Goal: Task Accomplishment & Management: Use online tool/utility

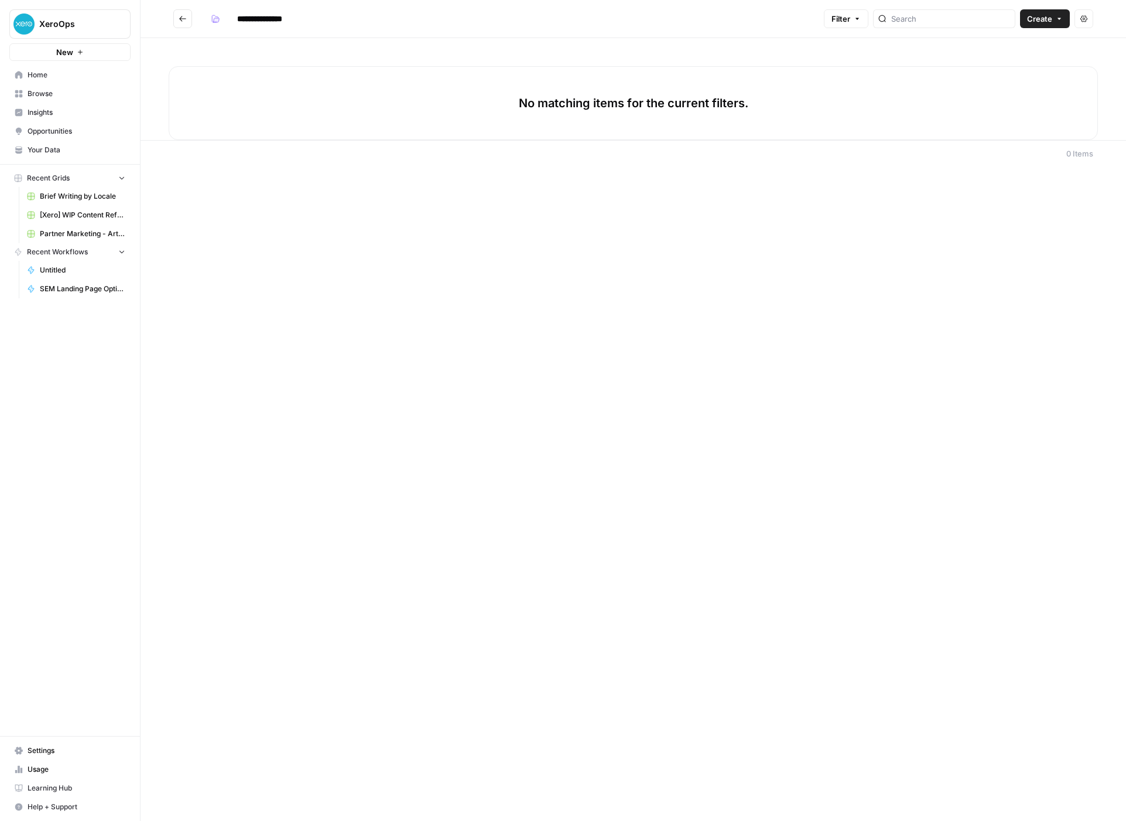
click at [69, 82] on link "Home" at bounding box center [69, 75] width 121 height 19
click at [1046, 18] on span "Create" at bounding box center [1039, 19] width 25 height 12
click at [1001, 60] on span "Workflow" at bounding box center [1023, 63] width 66 height 12
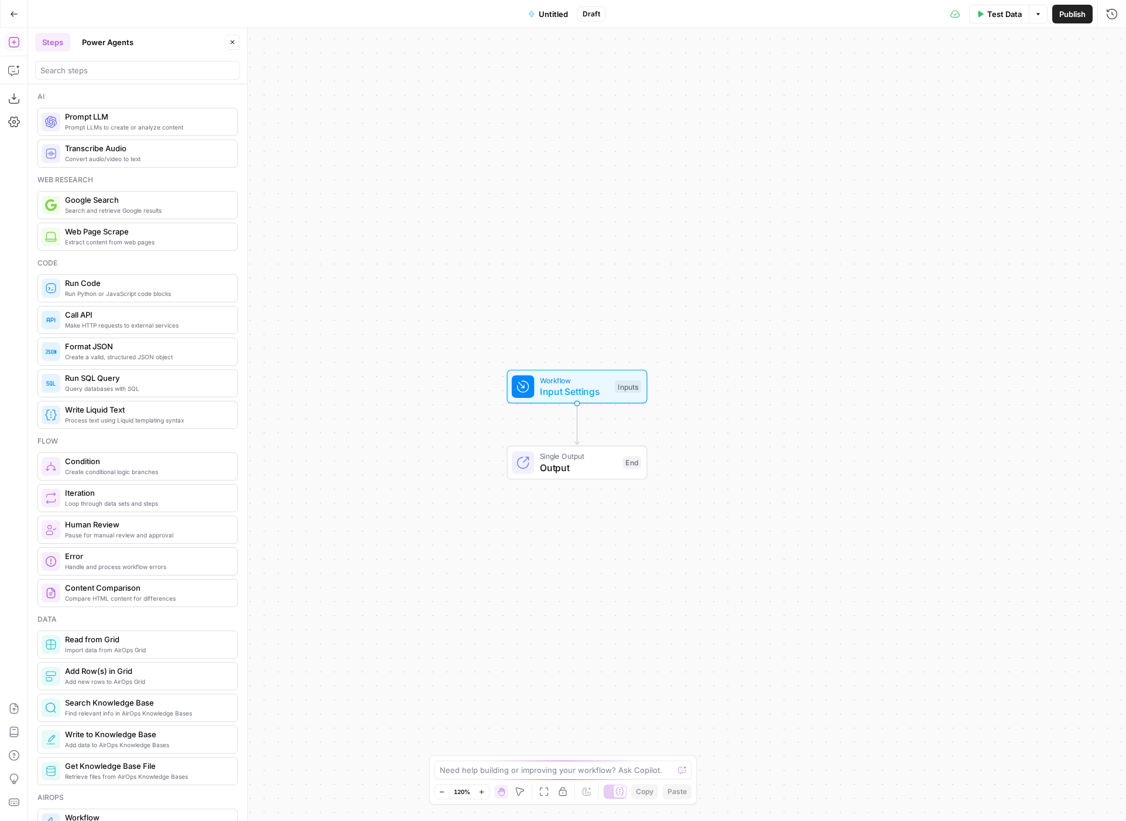
scroll to position [1, 0]
click at [540, 9] on span "Untitled" at bounding box center [553, 14] width 29 height 12
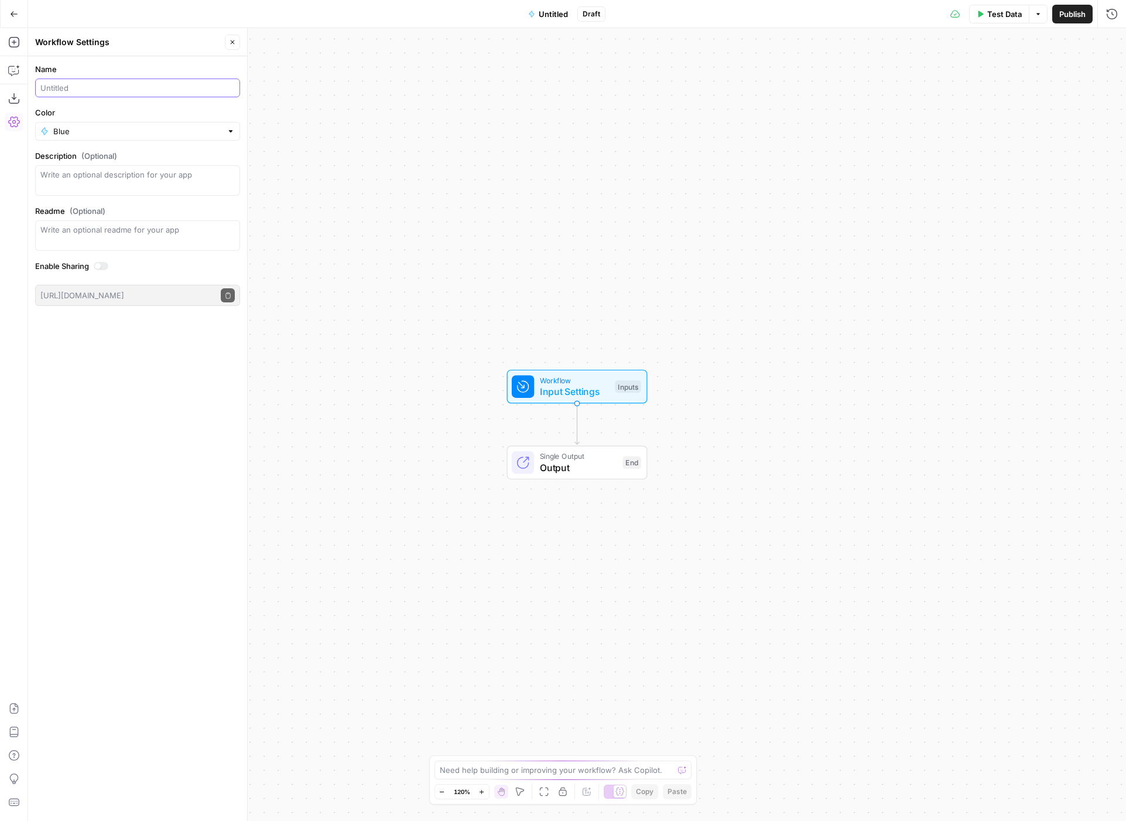
click at [129, 90] on input "Name" at bounding box center [137, 88] width 194 height 12
type input "Test"
drag, startPoint x: 153, startPoint y: 394, endPoint x: 146, endPoint y: 317, distance: 77.6
click at [152, 391] on div "Name Test Color Blue Description (Optional) Readme (Optional) Write an optional…" at bounding box center [137, 438] width 219 height 764
click at [11, 8] on button "Go Back" at bounding box center [14, 14] width 21 height 21
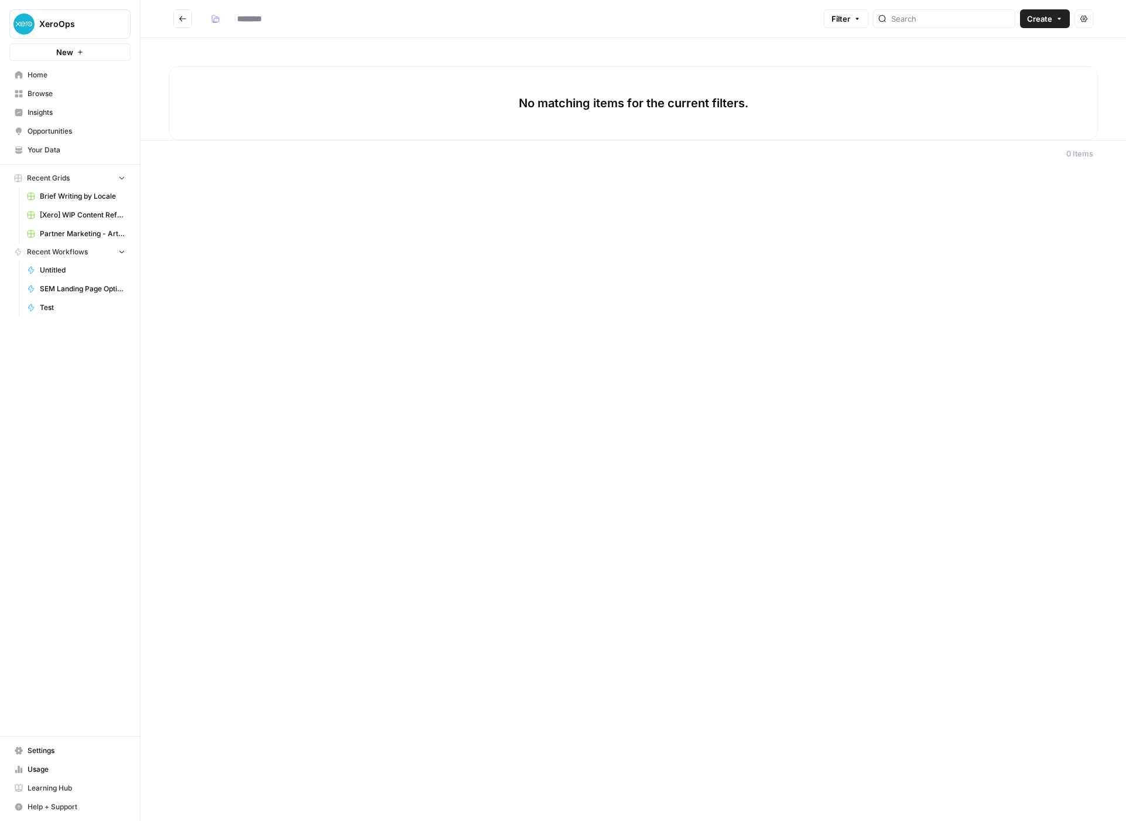
type input "**********"
drag, startPoint x: 691, startPoint y: 224, endPoint x: 677, endPoint y: 225, distance: 14.7
click at [691, 224] on div "**********" at bounding box center [634, 410] width 986 height 821
click at [359, 96] on div "Test Affiliates team" at bounding box center [520, 87] width 629 height 22
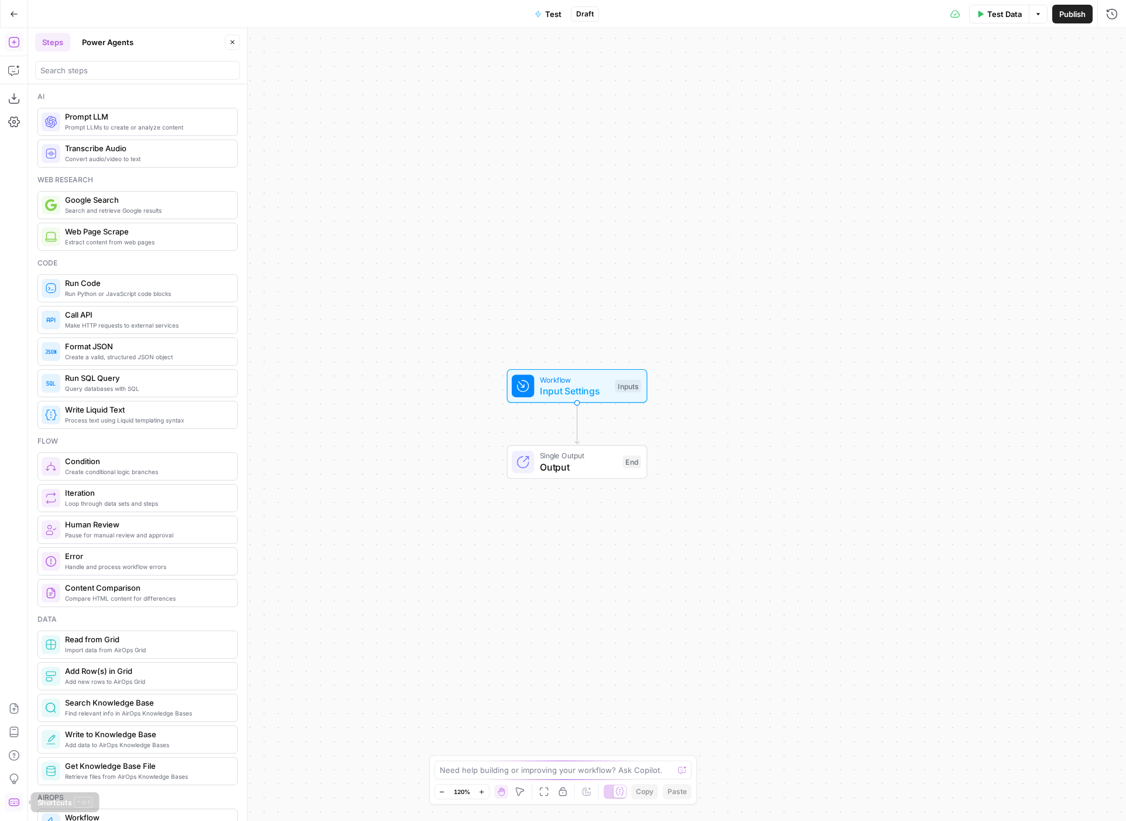
click at [16, 798] on icon "button" at bounding box center [13, 802] width 11 height 8
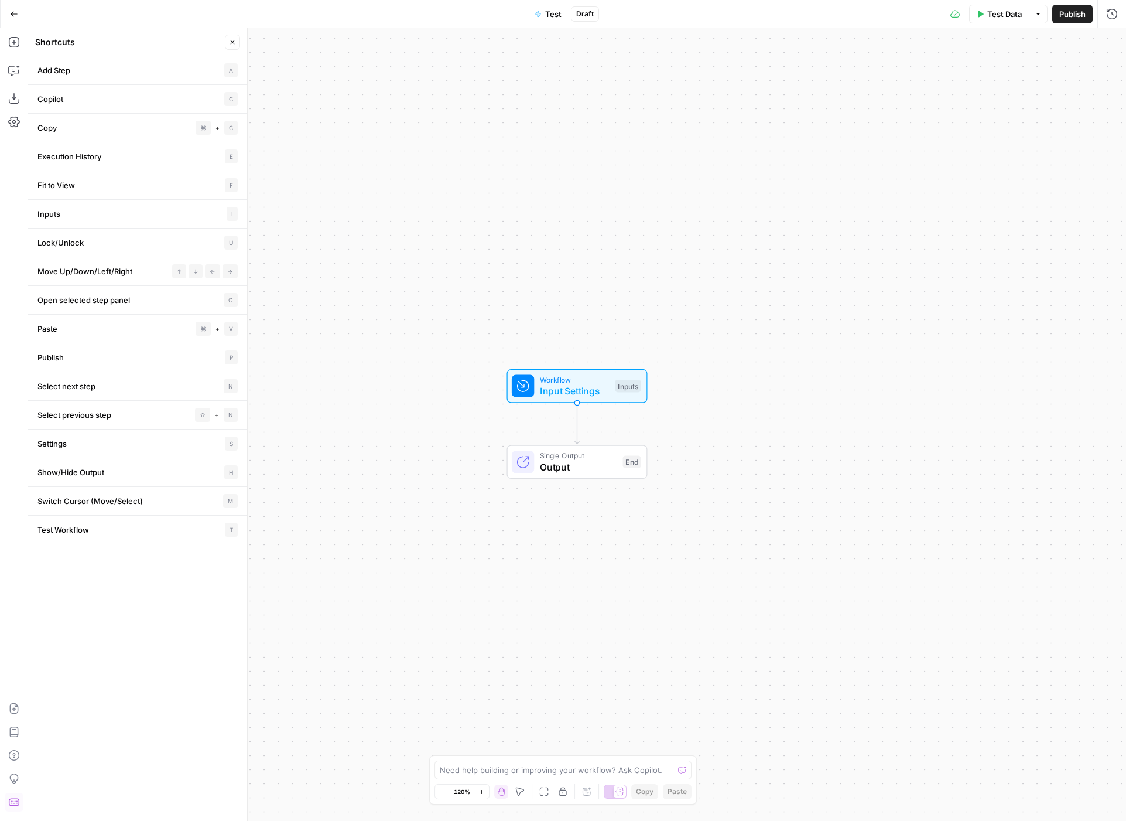
click at [68, 98] on li "Copilot C" at bounding box center [137, 99] width 219 height 29
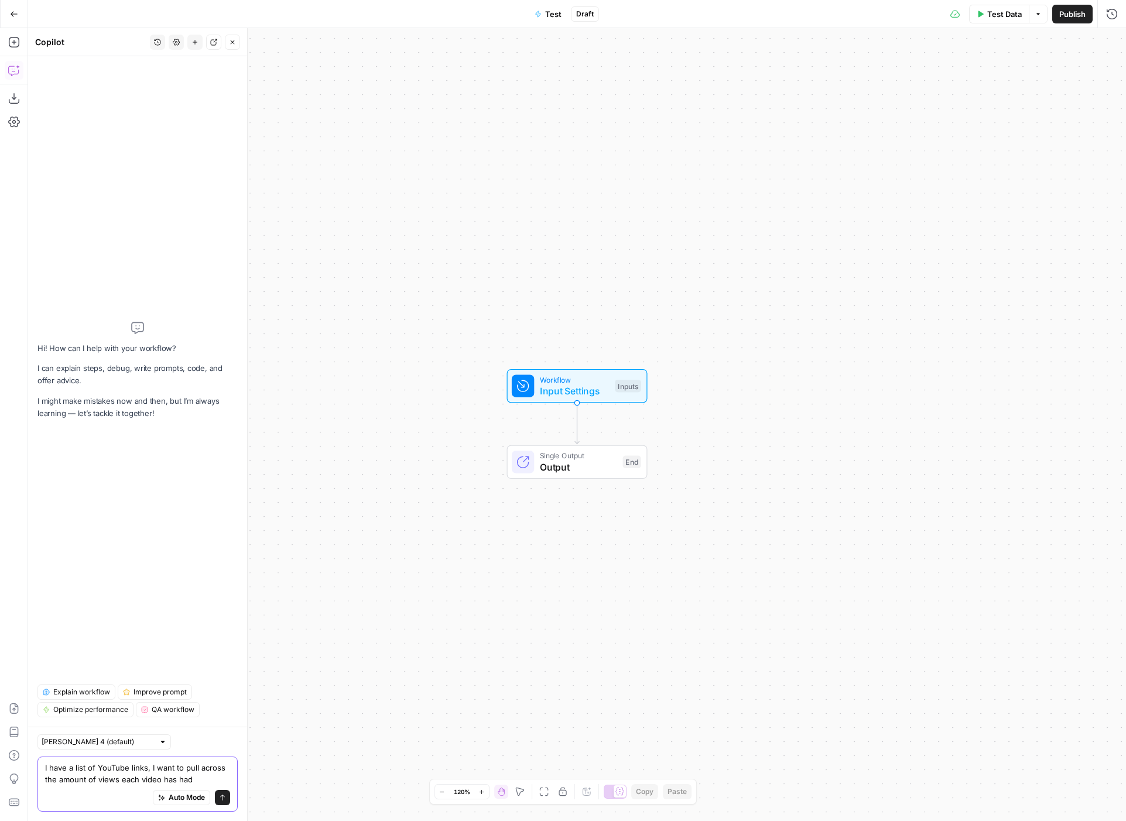
type textarea "I have a list of YouTube links, I want to pull across the amount of views each …"
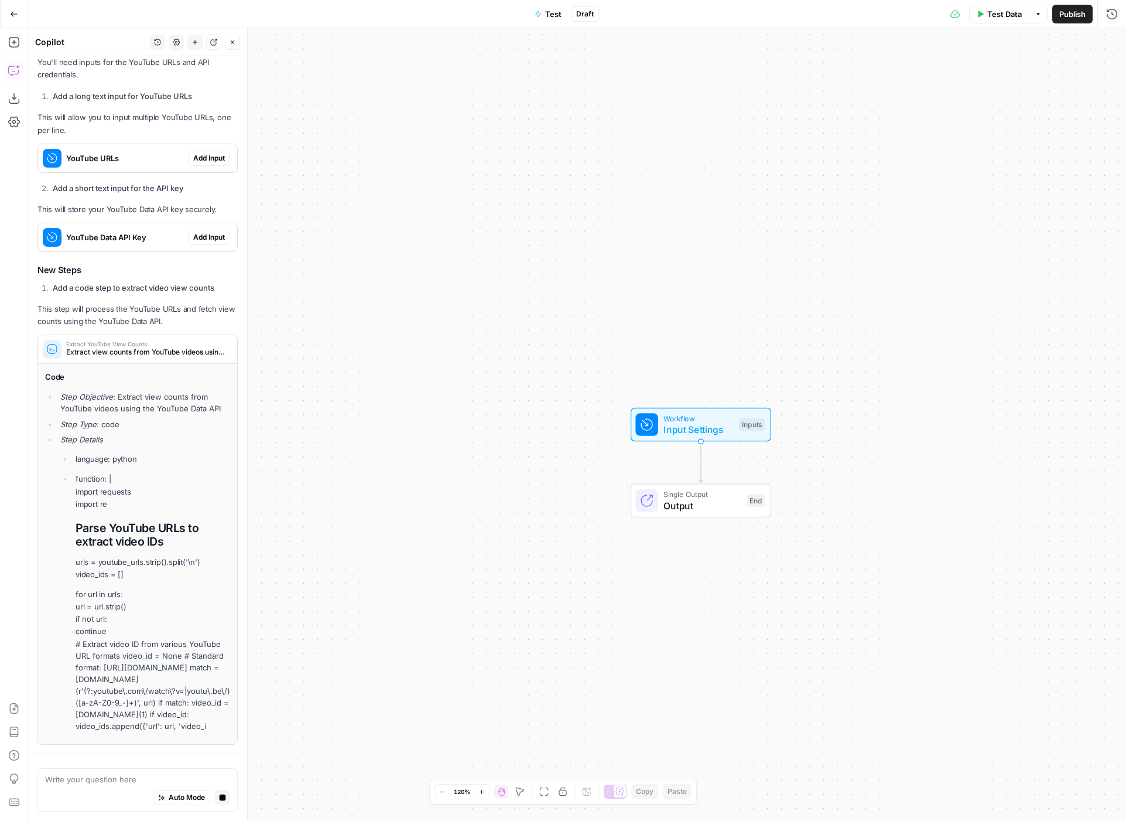
click at [205, 182] on li "Add a short text input for the API key" at bounding box center [144, 188] width 188 height 12
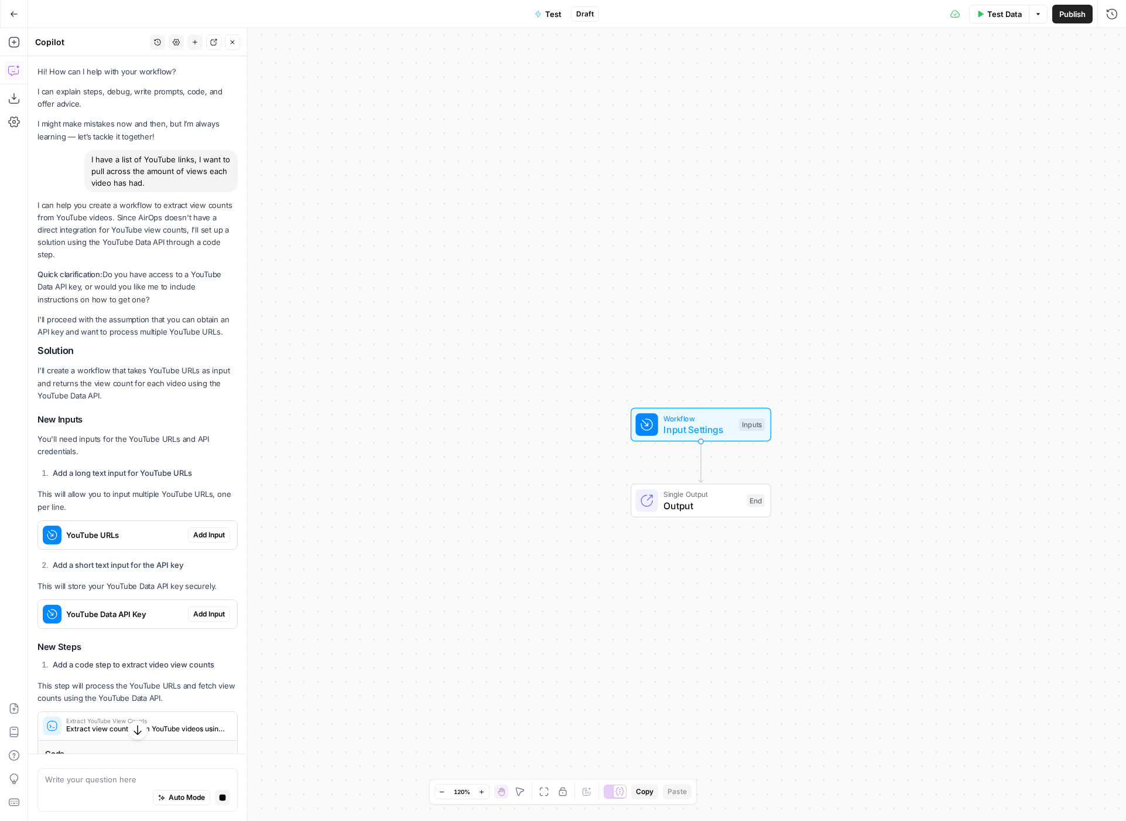
click at [205, 530] on span "Add Input" at bounding box center [209, 535] width 32 height 11
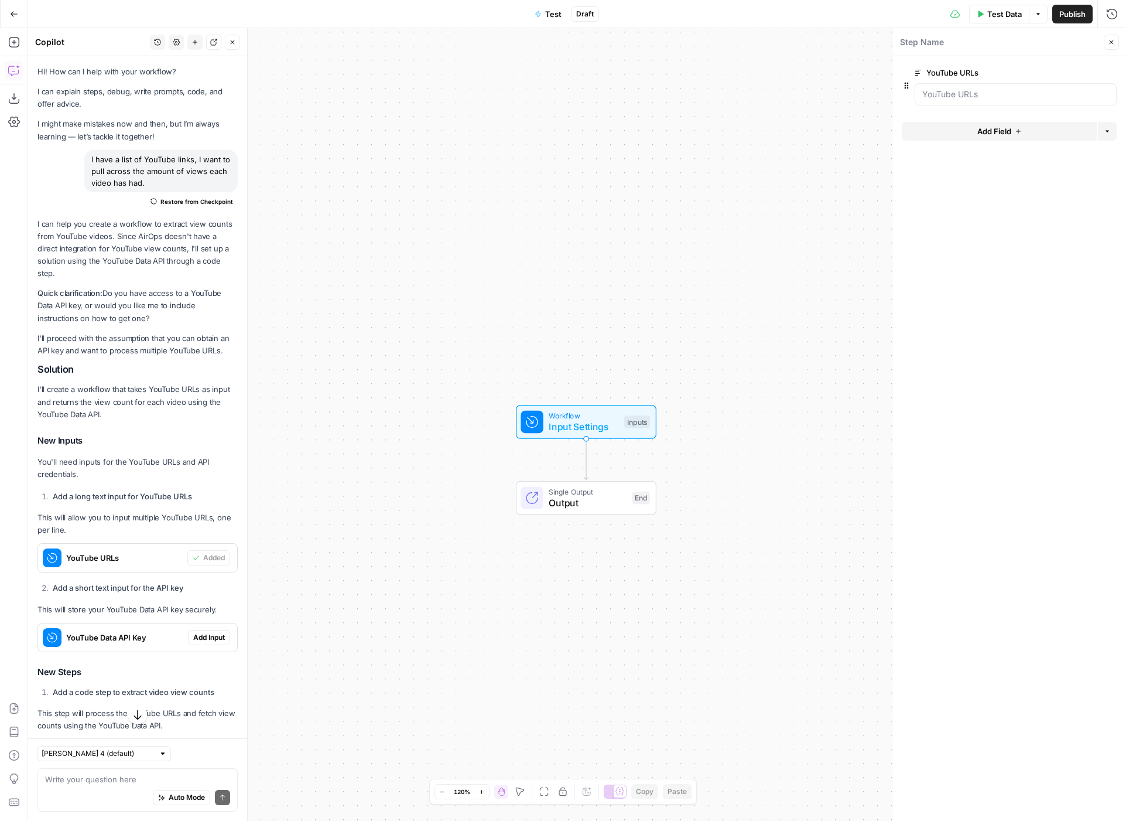
drag, startPoint x: 993, startPoint y: 80, endPoint x: 990, endPoint y: 90, distance: 10.4
click at [992, 81] on div "YouTube URLs edit field Delete group" at bounding box center [1016, 86] width 202 height 40
click at [989, 91] on URLs "YouTube URLs" at bounding box center [1016, 94] width 187 height 12
click at [971, 94] on URLs "YouTube URLs" at bounding box center [1016, 94] width 187 height 12
click at [995, 95] on URLs "YouTube URLs" at bounding box center [1016, 94] width 187 height 12
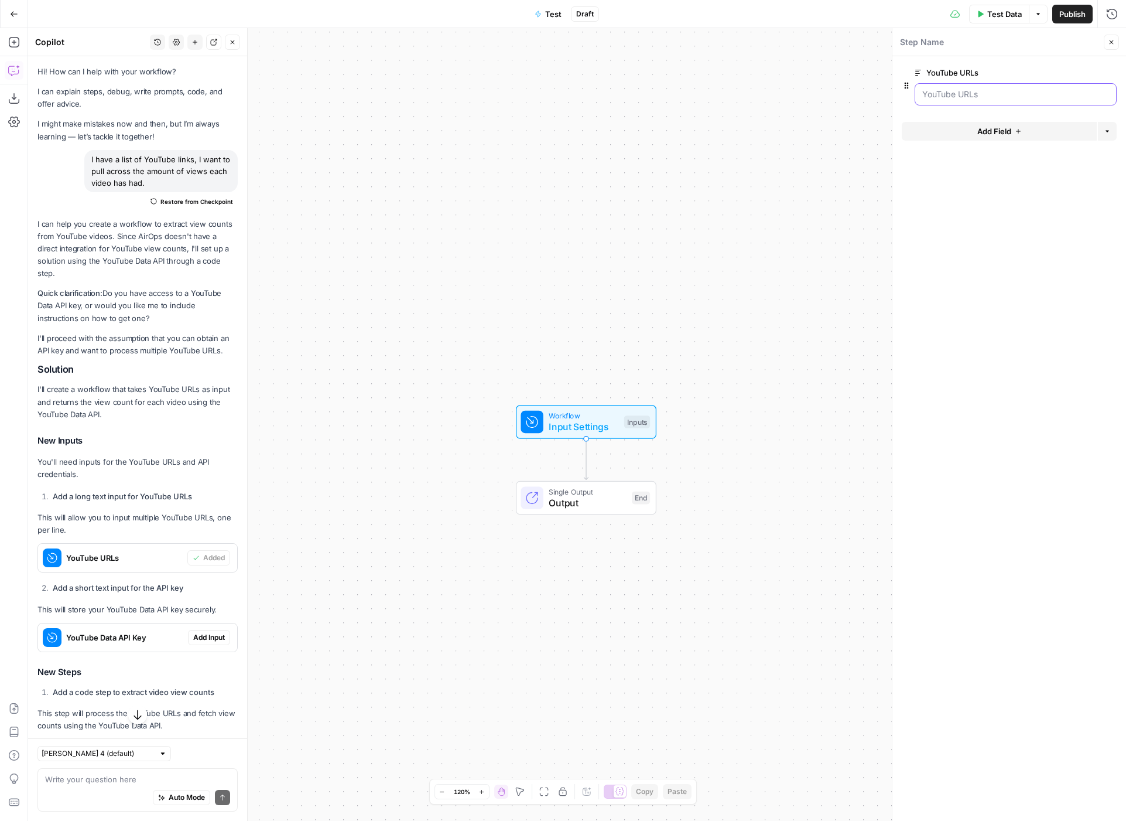
click at [995, 95] on URLs "YouTube URLs" at bounding box center [1016, 94] width 187 height 12
click at [932, 91] on URLs "YouTube URLs" at bounding box center [1016, 94] width 187 height 12
click at [1003, 129] on span "Add Field" at bounding box center [995, 131] width 34 height 12
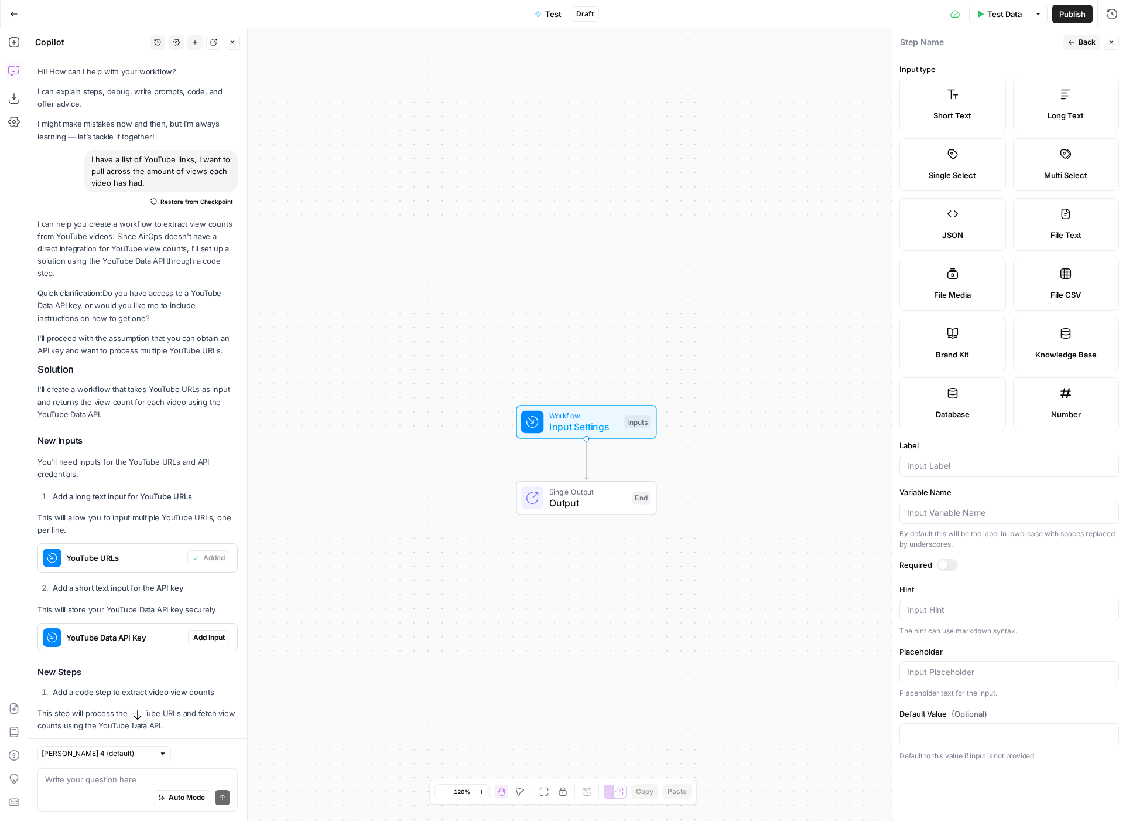
click at [1074, 284] on label "File CSV" at bounding box center [1066, 284] width 107 height 53
type textarea "Supports .csv file type"
drag, startPoint x: 1002, startPoint y: 706, endPoint x: 1009, endPoint y: 692, distance: 15.2
click at [1002, 705] on form "Input type Short Text Long Text Single Select Multi Select JSON File Text File …" at bounding box center [1010, 438] width 234 height 764
click at [1084, 43] on span "Back" at bounding box center [1087, 42] width 17 height 11
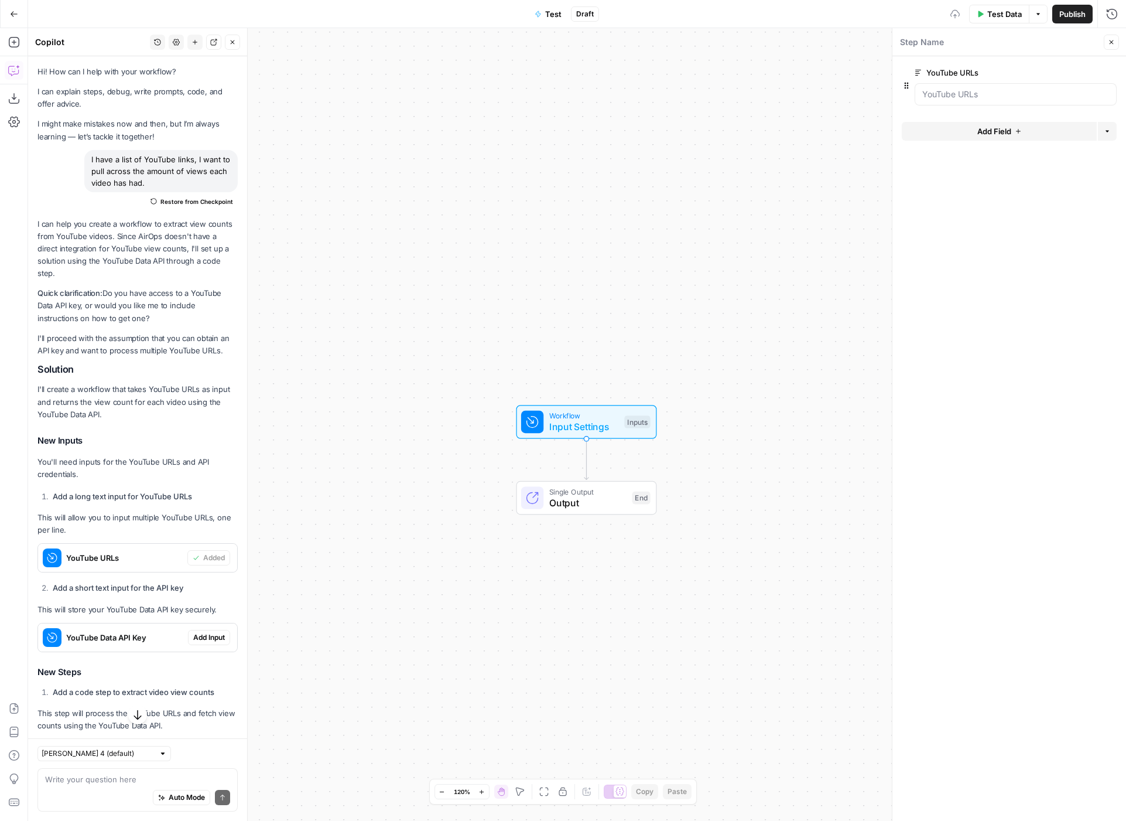
click at [992, 127] on span "Add Field" at bounding box center [995, 131] width 34 height 12
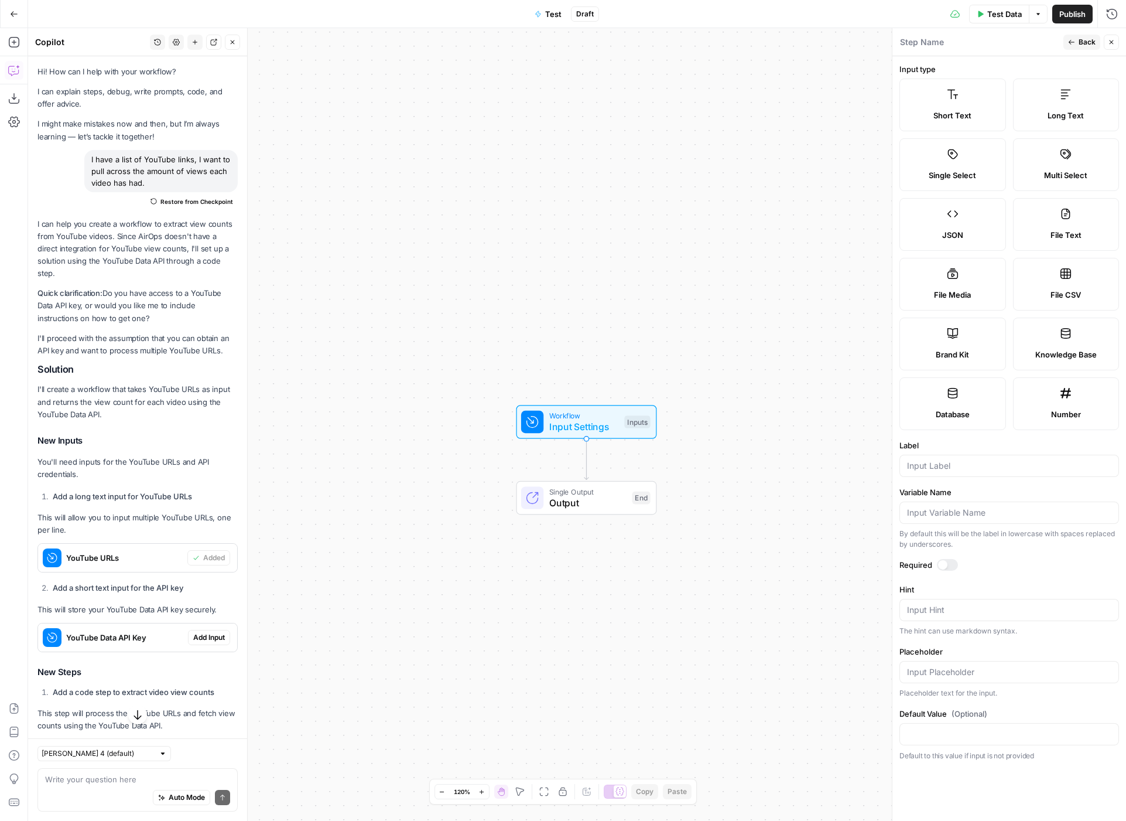
click at [1082, 268] on label "File CSV" at bounding box center [1066, 284] width 107 height 53
type textarea "Supports .csv file type"
click at [1067, 285] on label "File CSV" at bounding box center [1066, 284] width 107 height 53
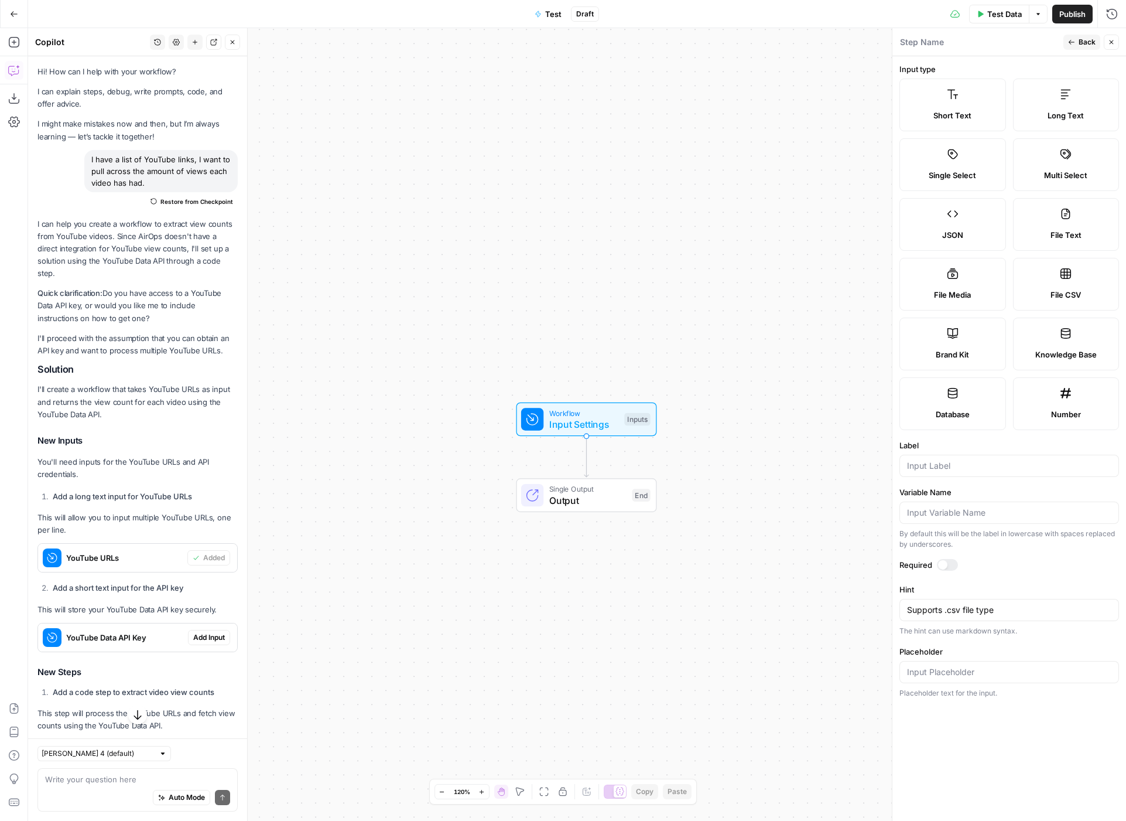
click at [1084, 39] on span "Back" at bounding box center [1087, 42] width 17 height 11
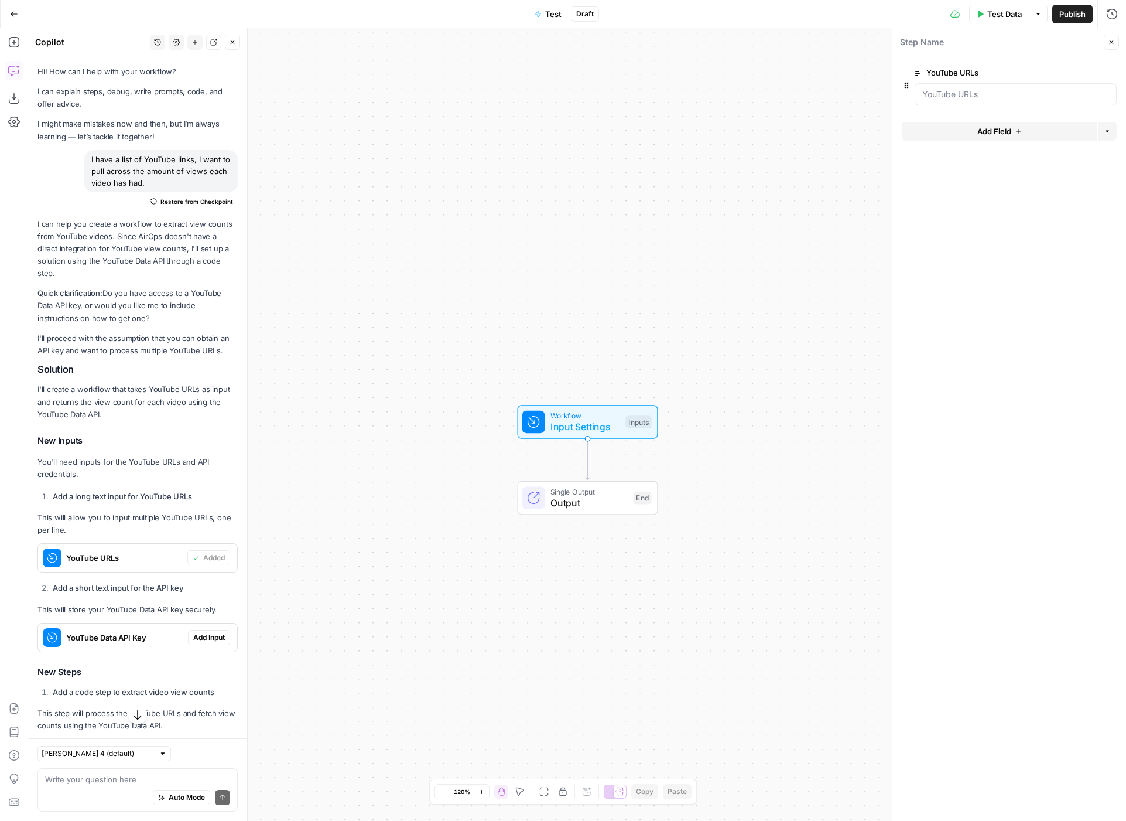
click at [944, 87] on div at bounding box center [1016, 94] width 202 height 22
click at [1078, 71] on span "edit field" at bounding box center [1073, 72] width 26 height 9
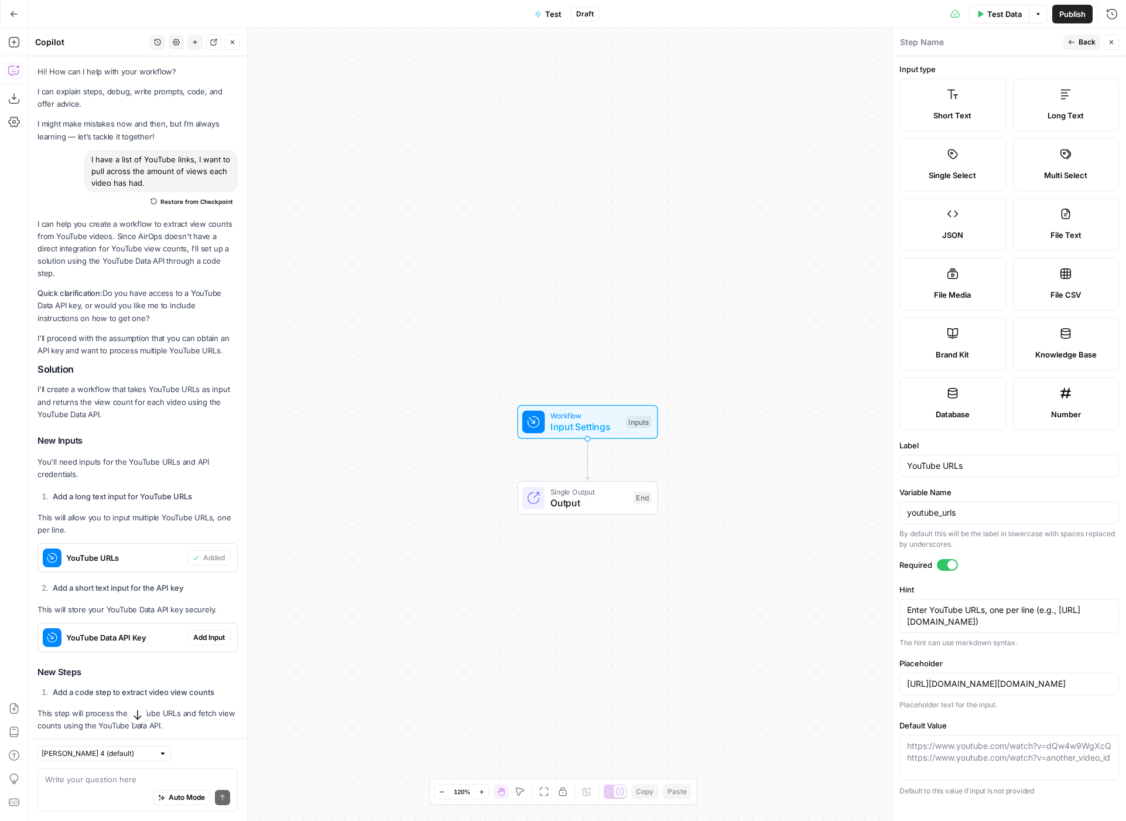
click at [1067, 273] on icon at bounding box center [1066, 274] width 12 height 12
type input "[URL][DOMAIN_NAME][DOMAIN_NAME]"
click at [1085, 43] on span "Back" at bounding box center [1087, 42] width 17 height 11
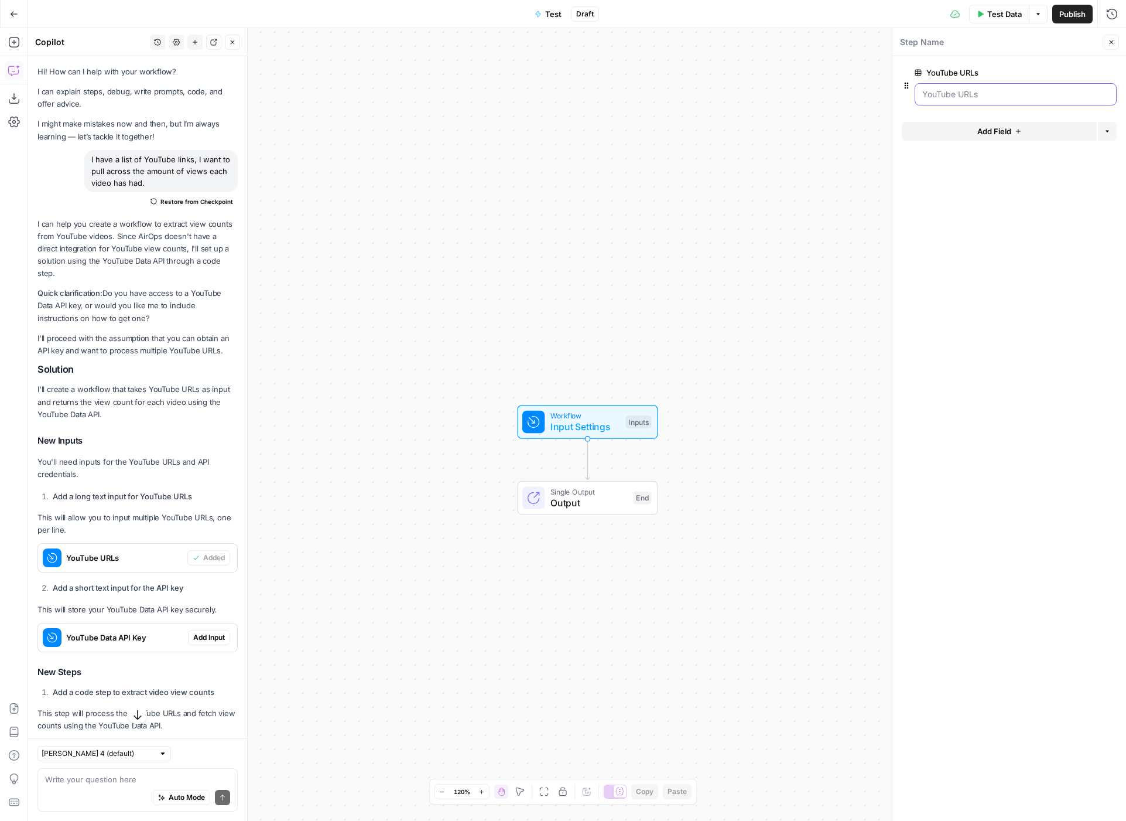
click at [993, 96] on URLs "YouTube URLs" at bounding box center [1016, 94] width 187 height 12
click at [1109, 136] on button "Options" at bounding box center [1107, 131] width 19 height 19
drag, startPoint x: 974, startPoint y: 187, endPoint x: 941, endPoint y: 80, distance: 112.1
click at [973, 183] on form "YouTube URLs edit field Delete group Add Field Options" at bounding box center [1010, 438] width 234 height 764
click at [906, 78] on div "YouTube URLs edit field Delete group" at bounding box center [1009, 86] width 215 height 40
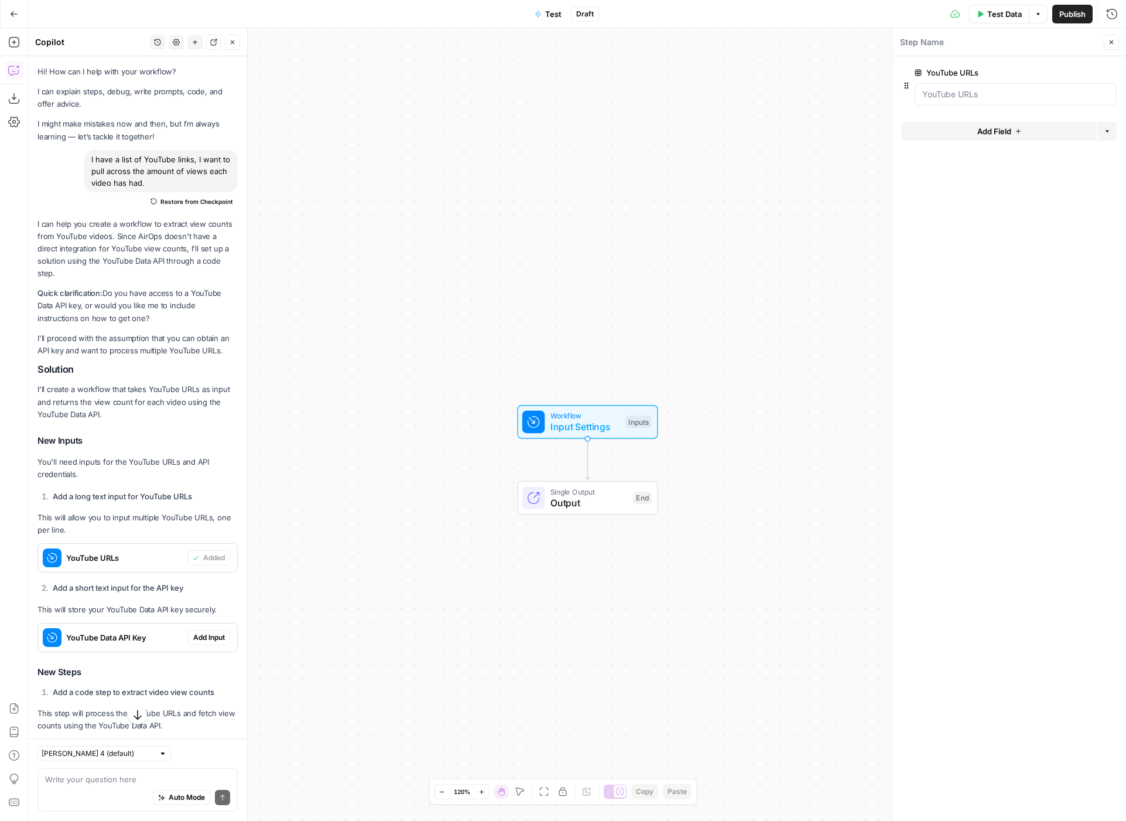
click at [907, 85] on icon "button" at bounding box center [907, 86] width 4 height 6
click at [921, 72] on icon at bounding box center [918, 72] width 7 height 7
click at [923, 88] on URLs "YouTube URLs" at bounding box center [1016, 94] width 187 height 12
click at [921, 72] on icon at bounding box center [918, 72] width 7 height 7
click at [923, 88] on URLs "YouTube URLs" at bounding box center [1016, 94] width 187 height 12
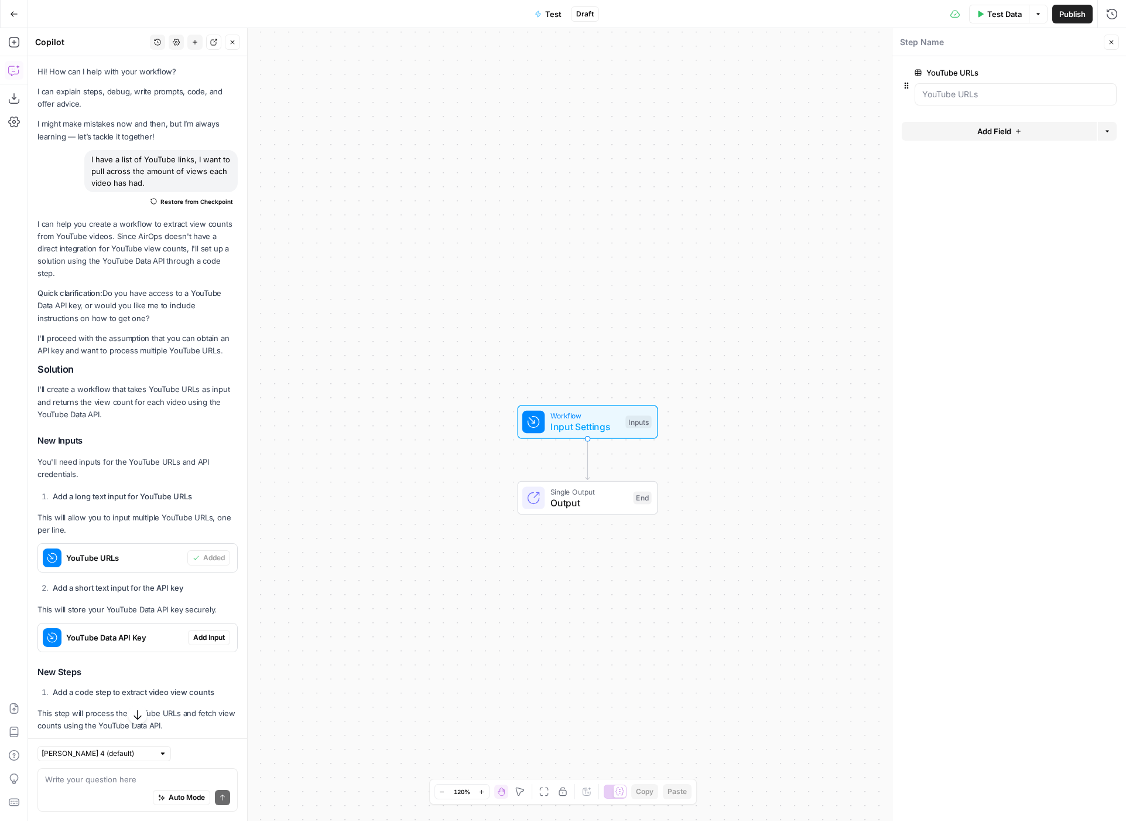
scroll to position [340, 0]
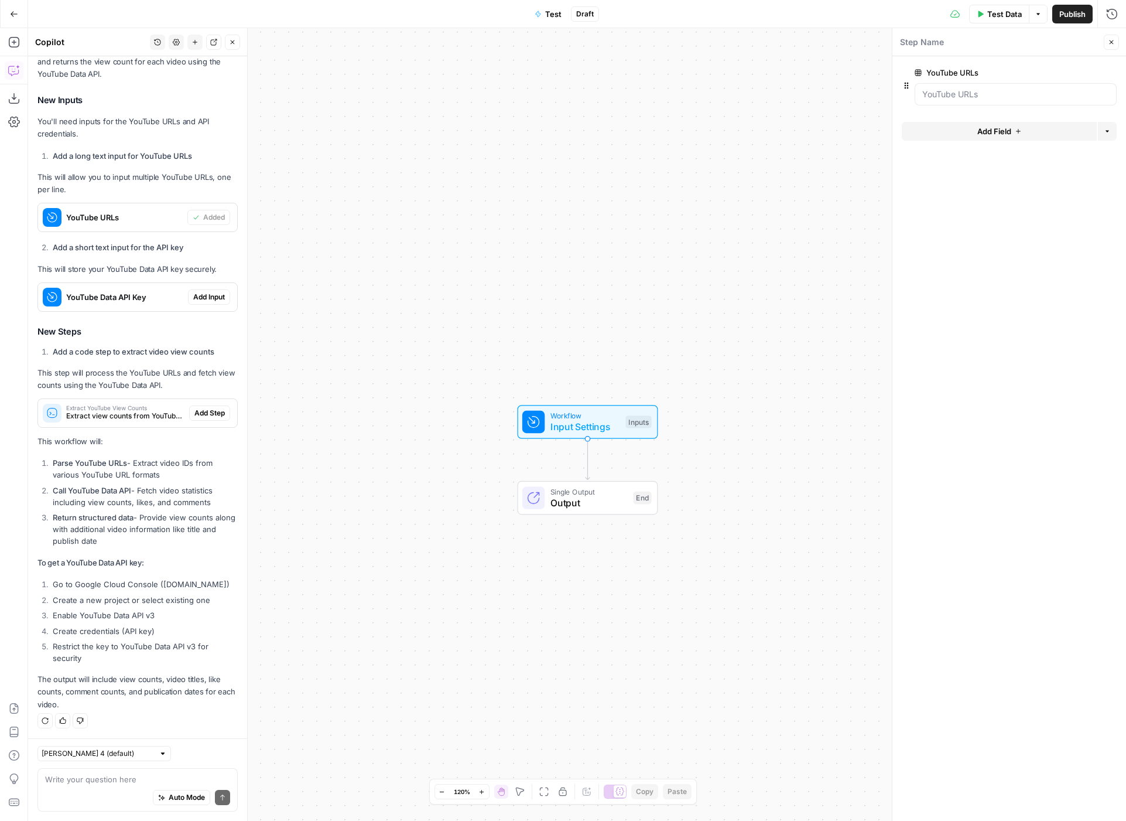
click at [117, 787] on div "Auto Mode Send" at bounding box center [137, 798] width 185 height 26
type textarea "I"
type textarea "Where do I put the csv of URLs"
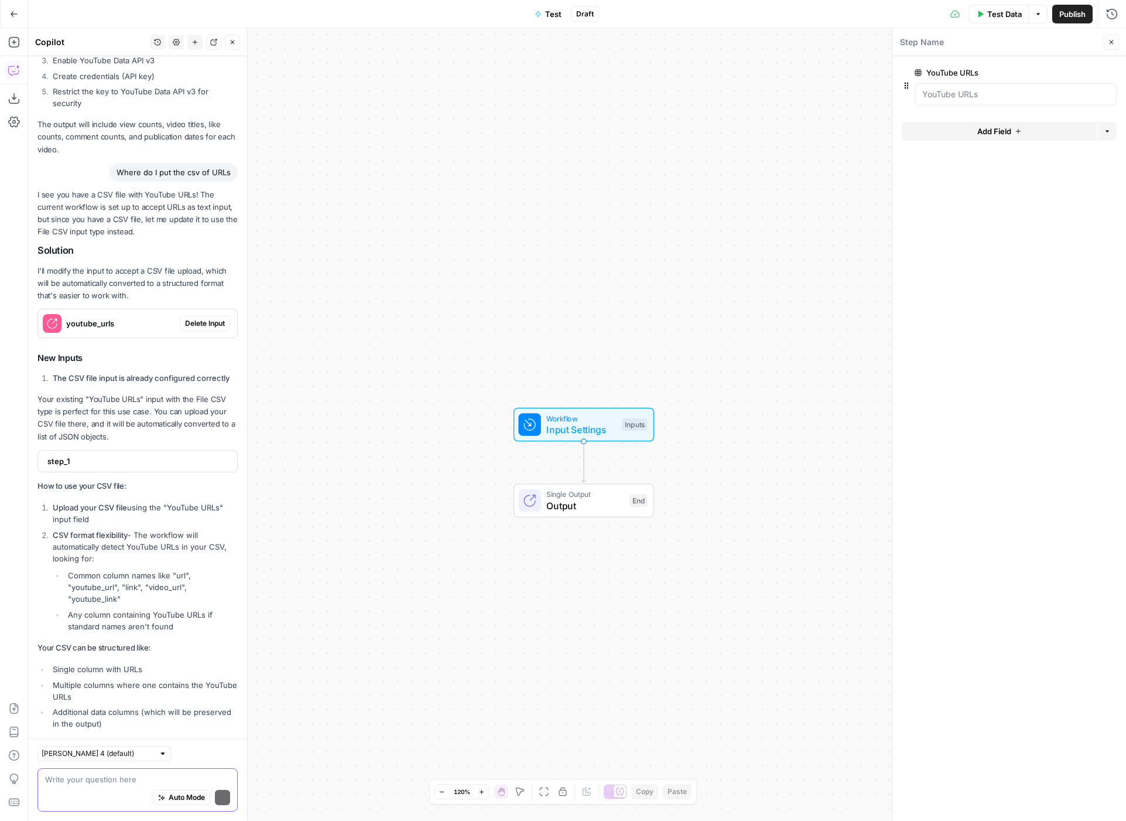
scroll to position [961, 0]
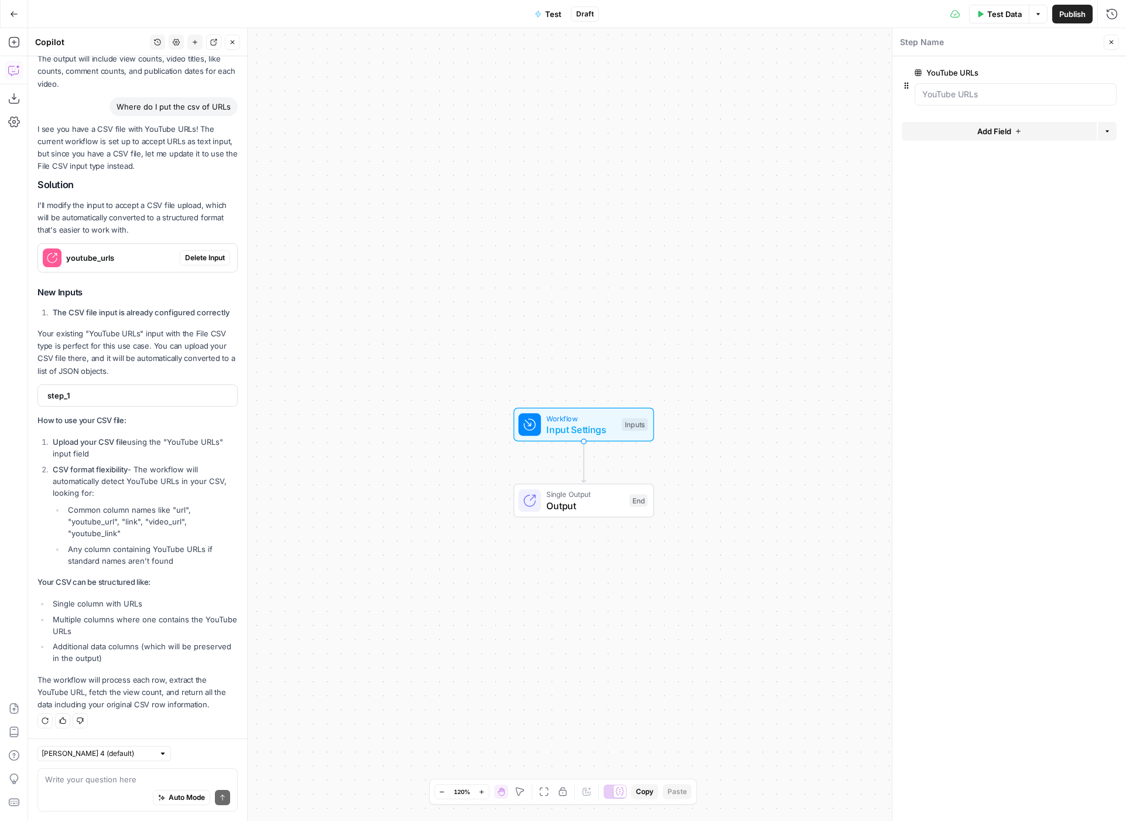
click at [113, 261] on span "youtube_urls" at bounding box center [120, 258] width 109 height 12
click at [155, 395] on span "step_1" at bounding box center [136, 396] width 178 height 12
click at [117, 391] on span "step_1" at bounding box center [136, 395] width 178 height 12
click at [117, 391] on span "step_1" at bounding box center [136, 396] width 178 height 12
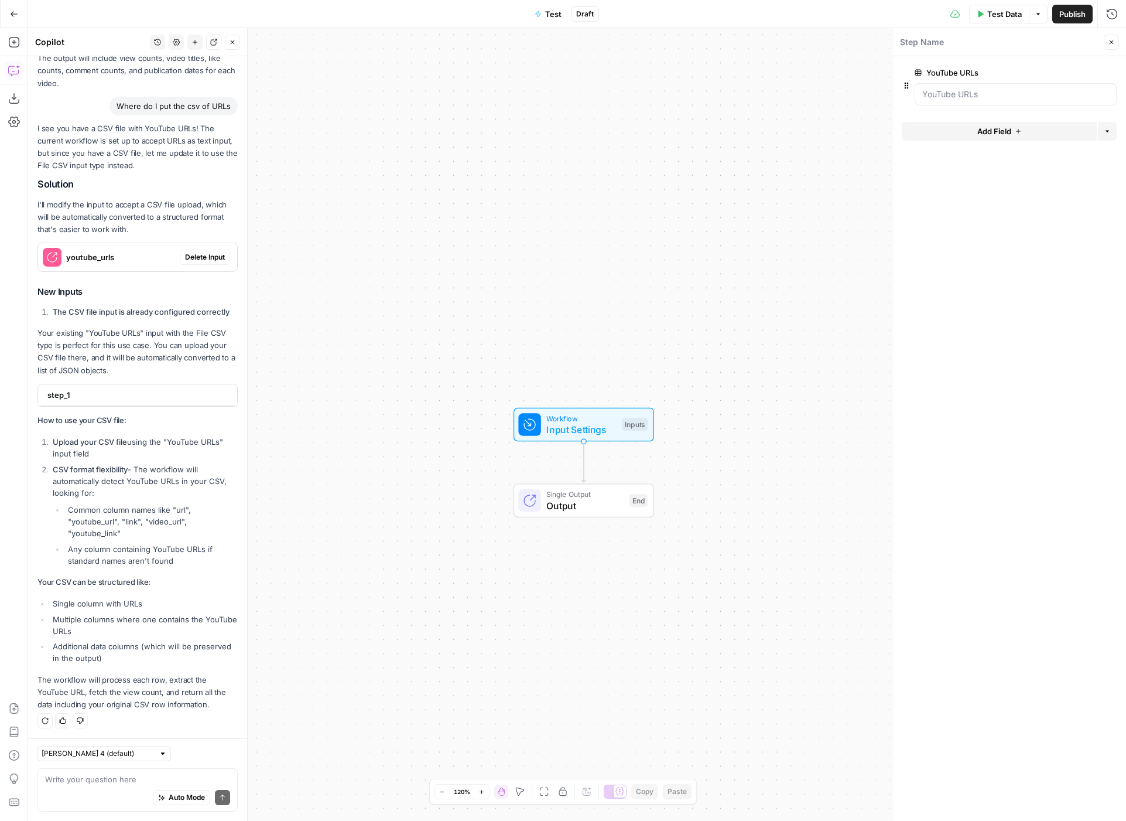
click at [1111, 44] on icon "button" at bounding box center [1111, 42] width 7 height 7
click at [103, 389] on span "step_1" at bounding box center [136, 395] width 178 height 12
click at [586, 428] on span "Input Settings" at bounding box center [582, 429] width 70 height 14
click at [118, 266] on div "youtube_urls" at bounding box center [109, 258] width 142 height 28
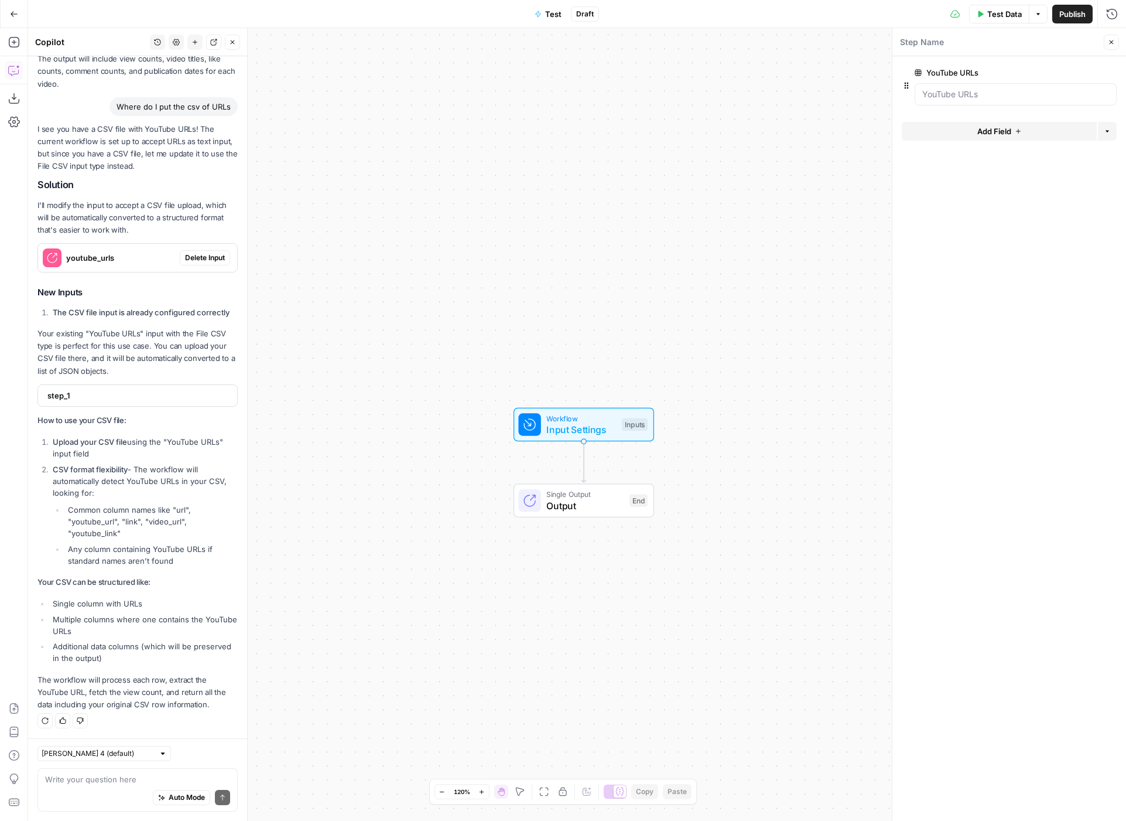
click at [1001, 6] on button "Test Data" at bounding box center [999, 14] width 60 height 19
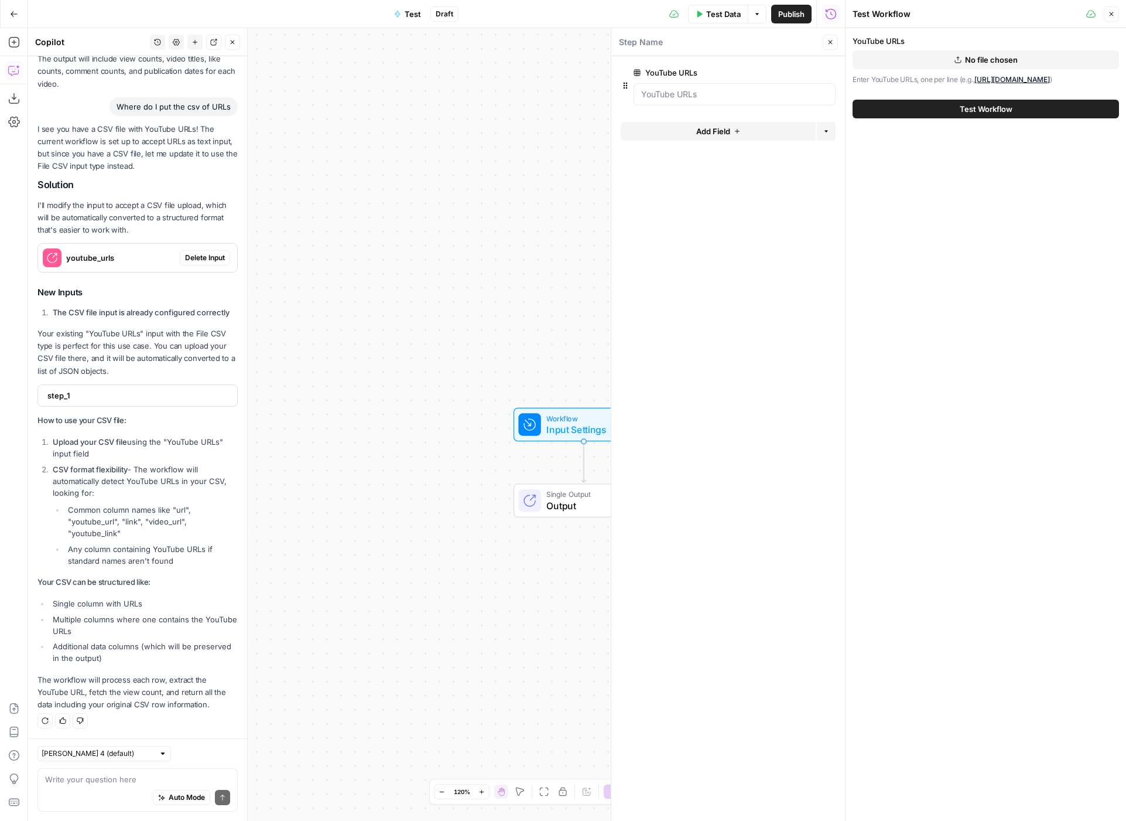
click at [1001, 60] on span "No file chosen" at bounding box center [991, 60] width 53 height 12
click at [1003, 115] on span "Test Workflow" at bounding box center [986, 109] width 53 height 12
click at [1052, 60] on button "Influencer YouTube - Sheet1.csv" at bounding box center [986, 59] width 267 height 19
click at [962, 97] on div "YouTube URLs Influencer YouTube - Sheet1.csv Enter YouTube URLs, one per line (…" at bounding box center [986, 76] width 281 height 97
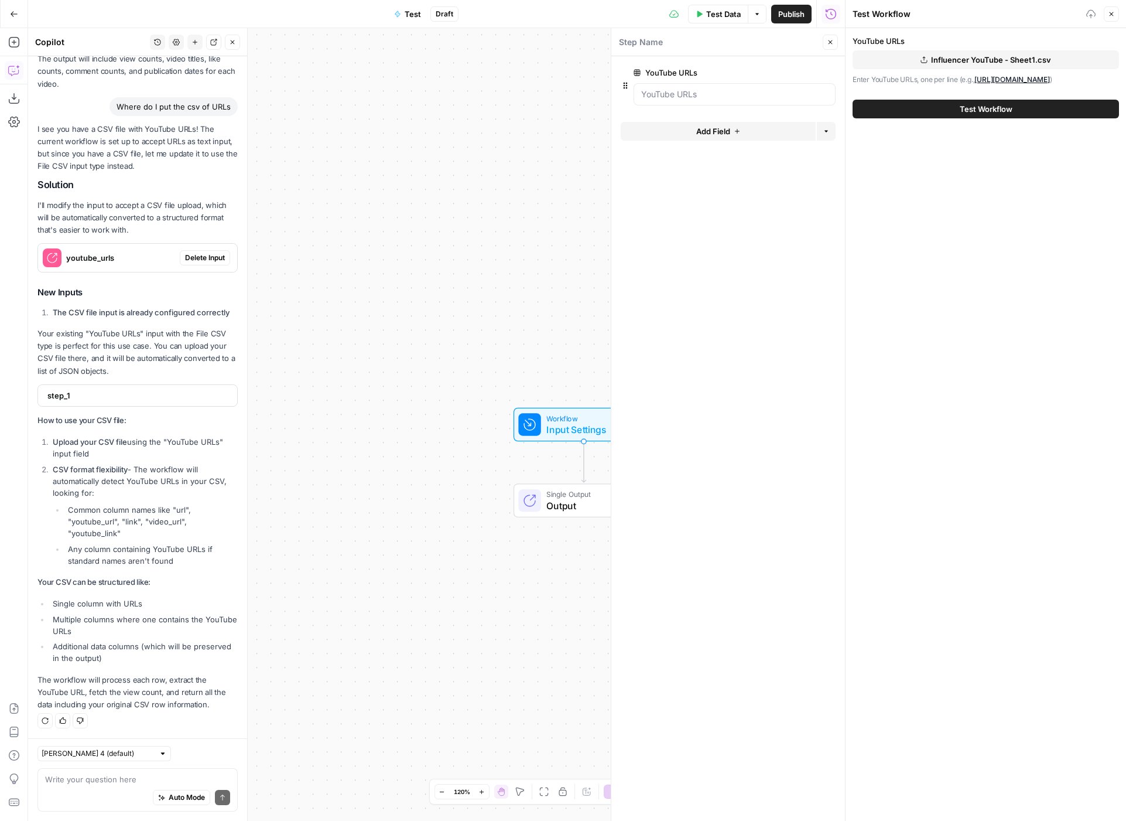
click at [856, 35] on label "YouTube URLs" at bounding box center [986, 41] width 267 height 12
click at [1107, 15] on button "Close" at bounding box center [1111, 13] width 15 height 15
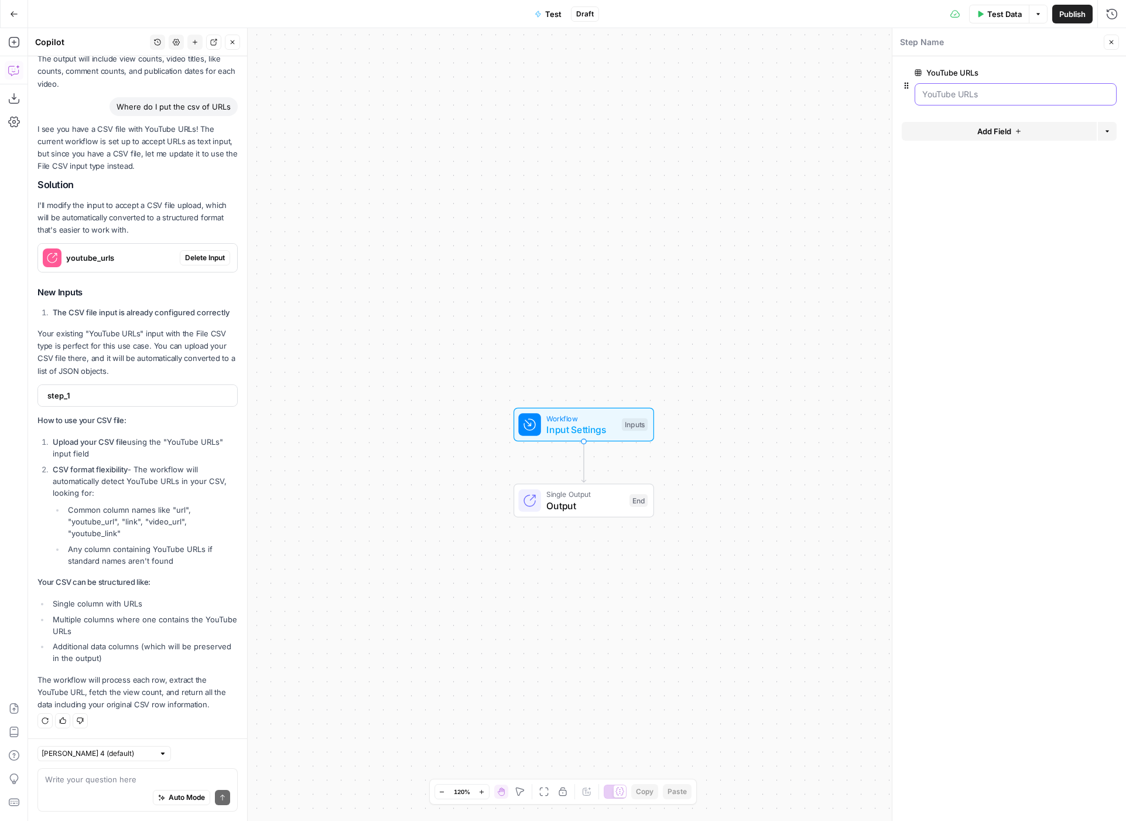
drag, startPoint x: 1019, startPoint y: 91, endPoint x: 1013, endPoint y: 93, distance: 6.1
click at [1019, 91] on URLs "YouTube URLs" at bounding box center [1016, 94] width 187 height 12
click at [974, 95] on URLs "YouTube URLs" at bounding box center [1016, 94] width 187 height 12
click at [1013, 16] on span "Test Data" at bounding box center [1005, 14] width 35 height 12
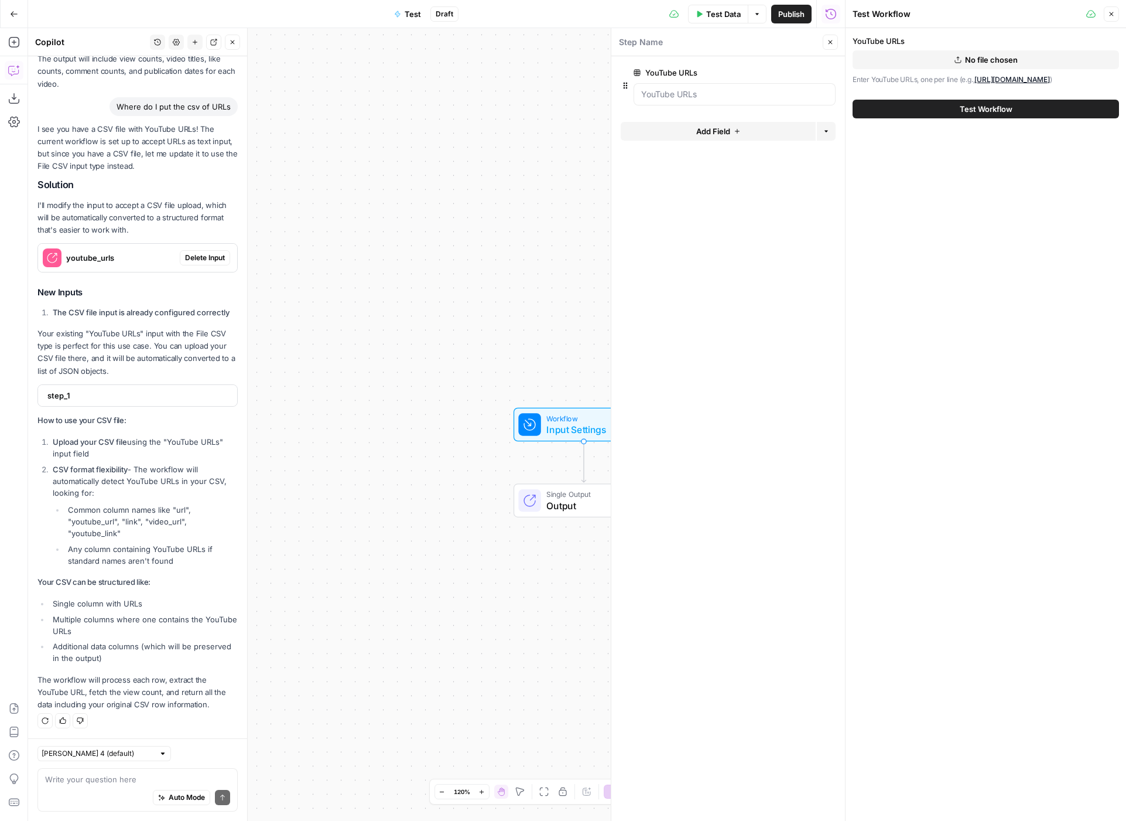
click at [948, 58] on button "No file chosen" at bounding box center [986, 59] width 267 height 19
click at [677, 93] on URLs "YouTube URLs" at bounding box center [734, 94] width 187 height 12
click at [704, 93] on URLs "YouTube URLs" at bounding box center [734, 94] width 187 height 12
click at [724, 95] on URLs "YouTube URLs" at bounding box center [734, 94] width 187 height 12
click at [712, 94] on URLs "YouTube URLs" at bounding box center [734, 94] width 187 height 12
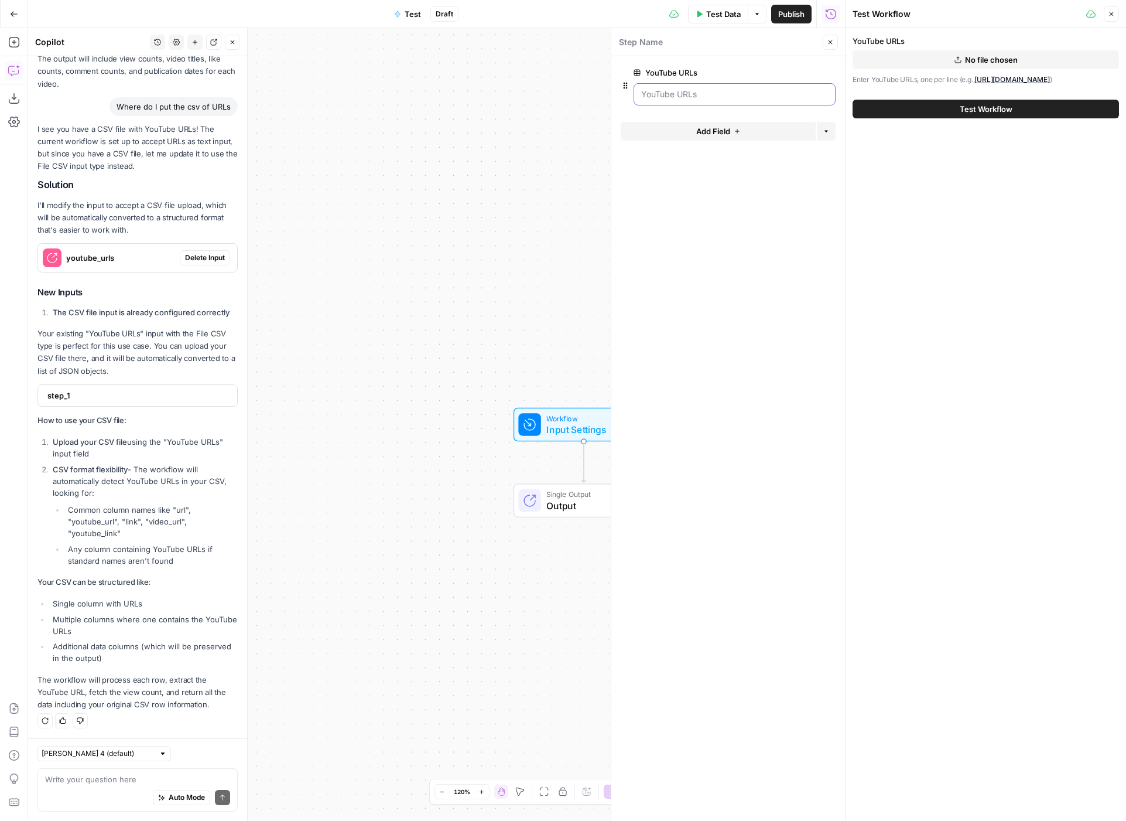
click at [712, 94] on URLs "YouTube URLs" at bounding box center [734, 94] width 187 height 12
click at [1103, 12] on div "Close" at bounding box center [1103, 13] width 33 height 15
drag, startPoint x: 1110, startPoint y: 12, endPoint x: 988, endPoint y: 37, distance: 124.9
click at [1110, 13] on icon "button" at bounding box center [1111, 14] width 7 height 7
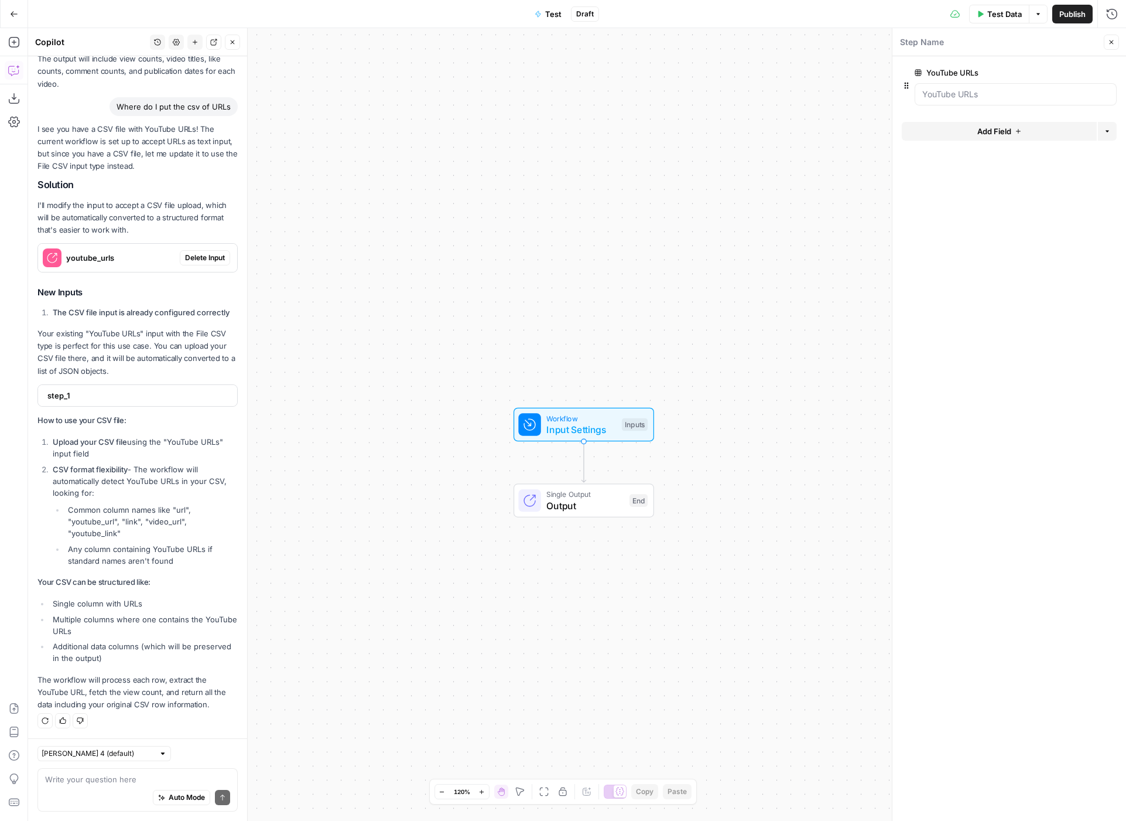
drag, startPoint x: 971, startPoint y: 86, endPoint x: 982, endPoint y: 86, distance: 11.1
click at [975, 86] on div at bounding box center [1016, 94] width 202 height 22
click at [976, 100] on URLs "YouTube URLs" at bounding box center [1016, 94] width 187 height 12
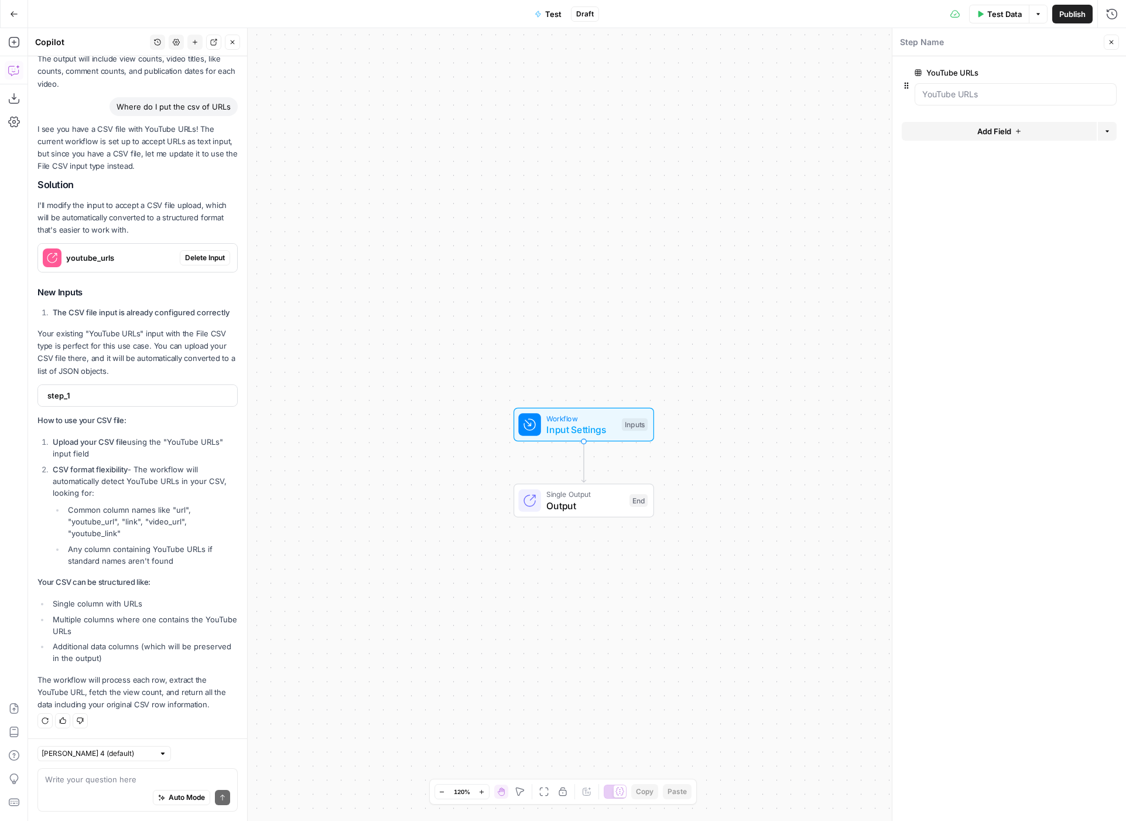
click at [1060, 73] on button "edit field" at bounding box center [1078, 73] width 45 height 14
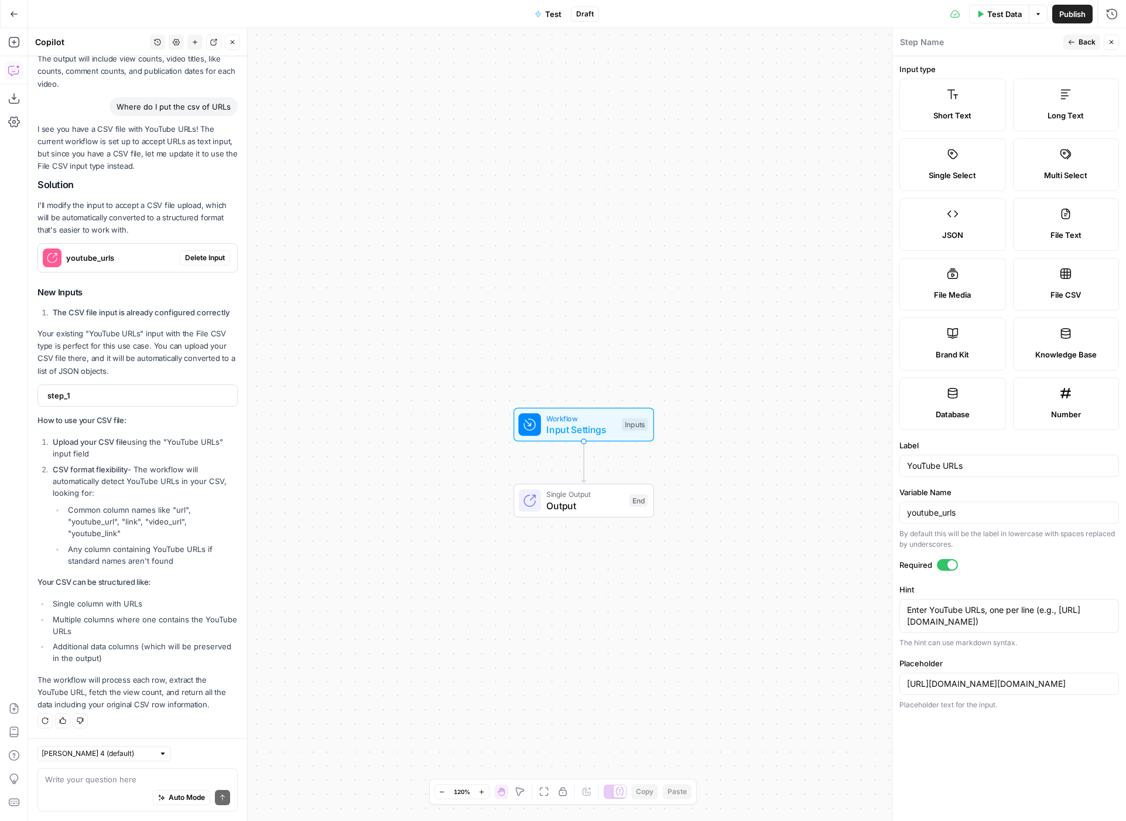
click at [958, 131] on div "Short Text Long Text Single Select Multi Select JSON File Text File Media File …" at bounding box center [1010, 253] width 220 height 351
click at [1068, 92] on icon at bounding box center [1066, 94] width 12 height 12
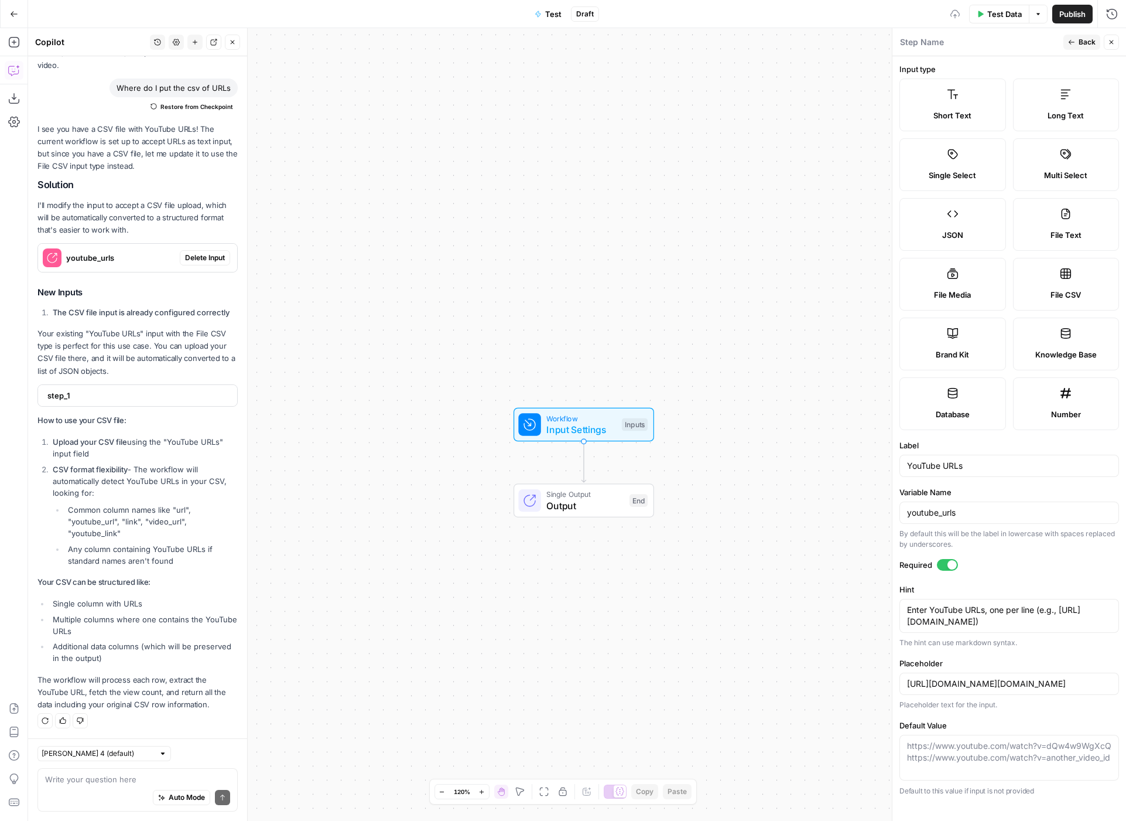
type input "[URL][DOMAIN_NAME][DOMAIN_NAME]"
click at [1084, 43] on span "Back" at bounding box center [1087, 42] width 17 height 11
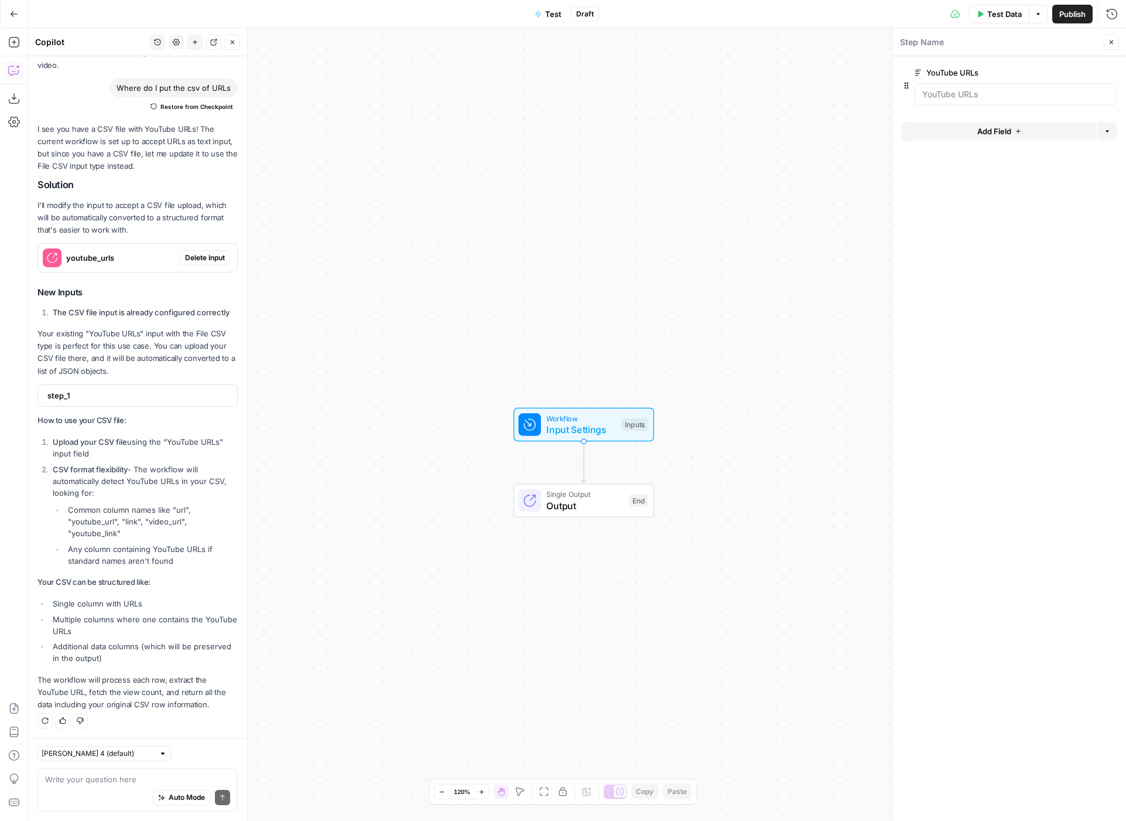
click at [968, 100] on div at bounding box center [1016, 94] width 202 height 22
click at [969, 100] on URLs "YouTube URLs" at bounding box center [1016, 94] width 187 height 12
